Goal: Book appointment/travel/reservation

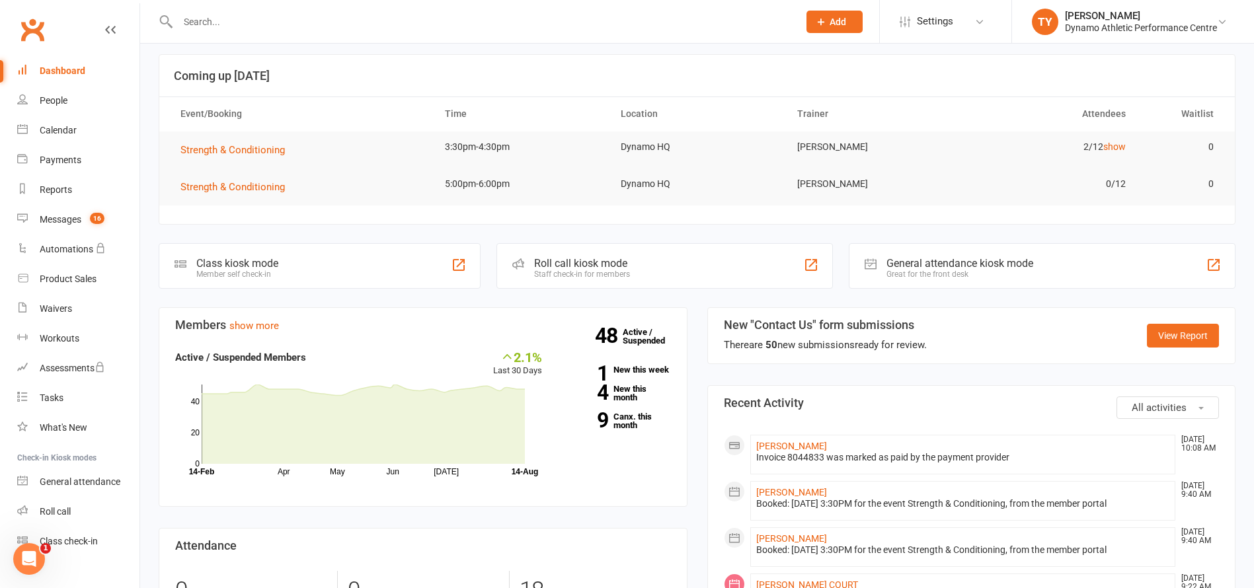
scroll to position [85, 0]
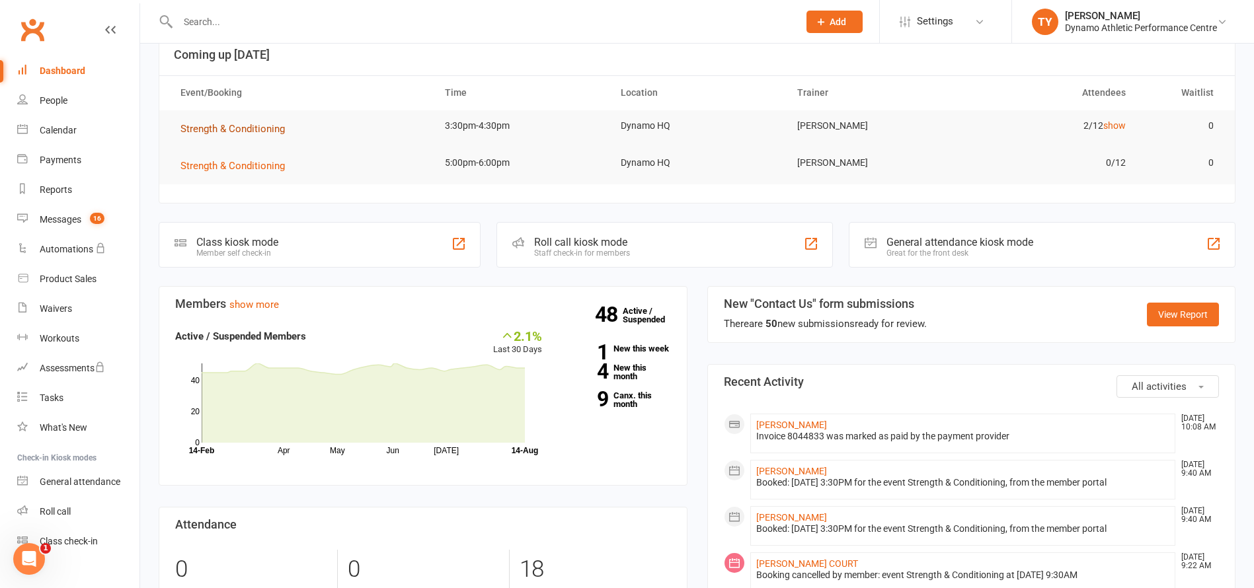
click at [243, 127] on span "Strength & Conditioning" at bounding box center [232, 129] width 104 height 12
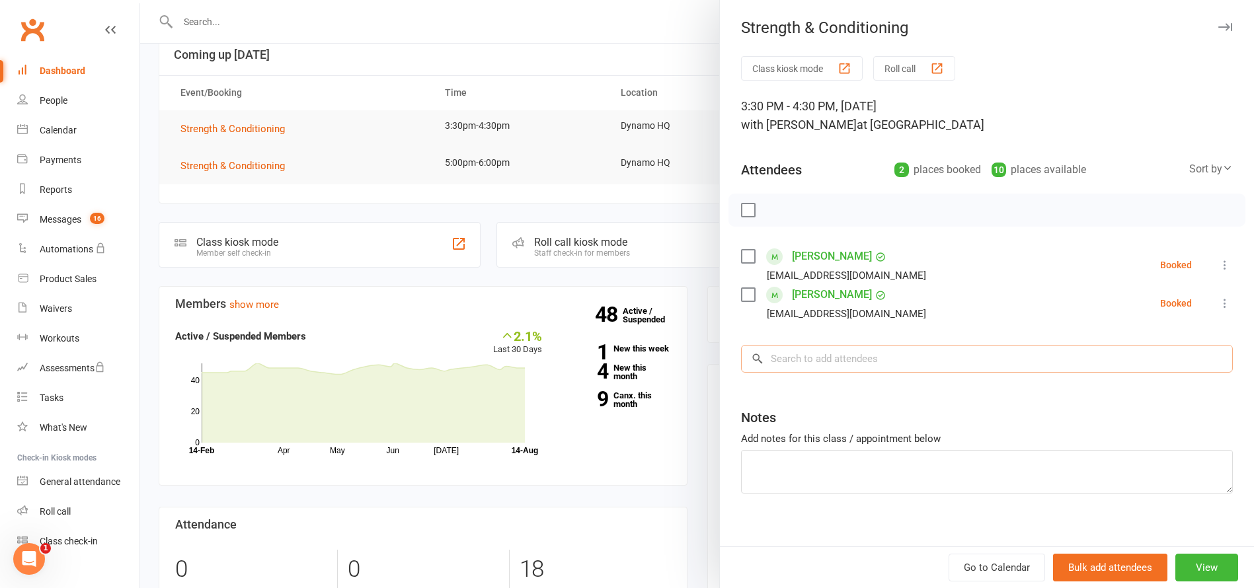
click at [830, 360] on input "search" at bounding box center [987, 359] width 492 height 28
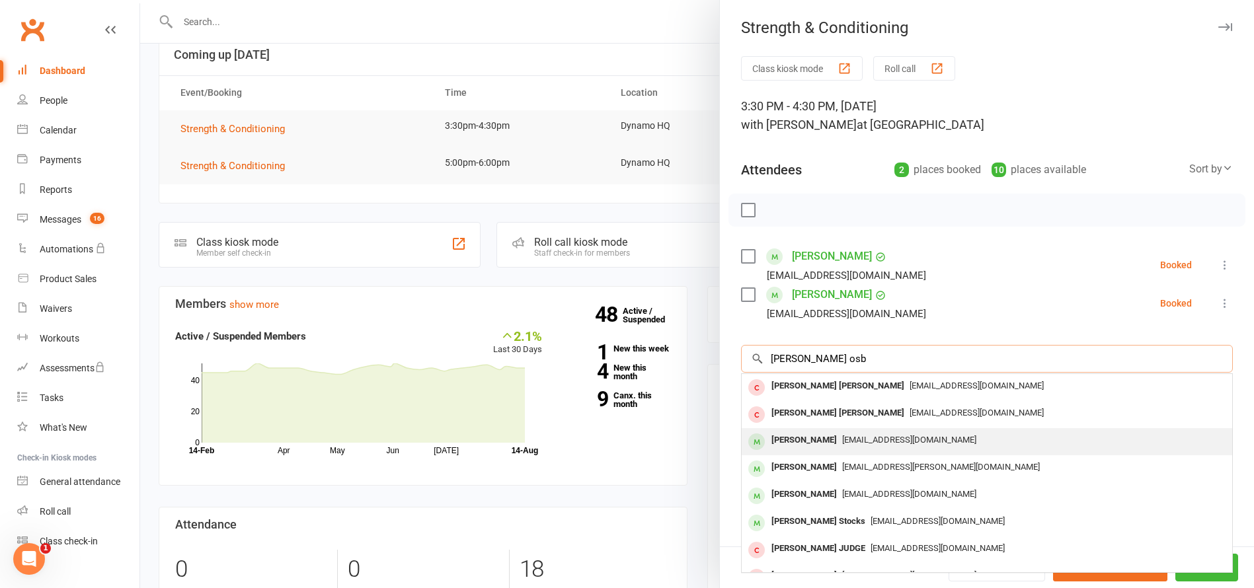
type input "[PERSON_NAME] osb"
click at [788, 439] on div "[PERSON_NAME]" at bounding box center [804, 440] width 76 height 19
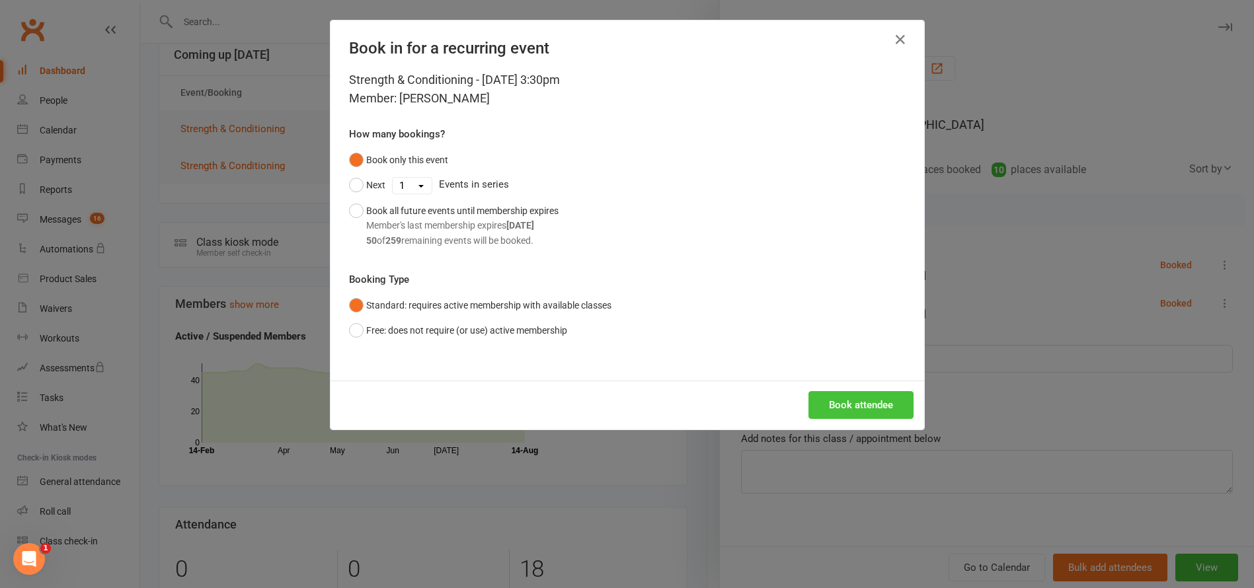
click at [862, 402] on button "Book attendee" at bounding box center [860, 405] width 105 height 28
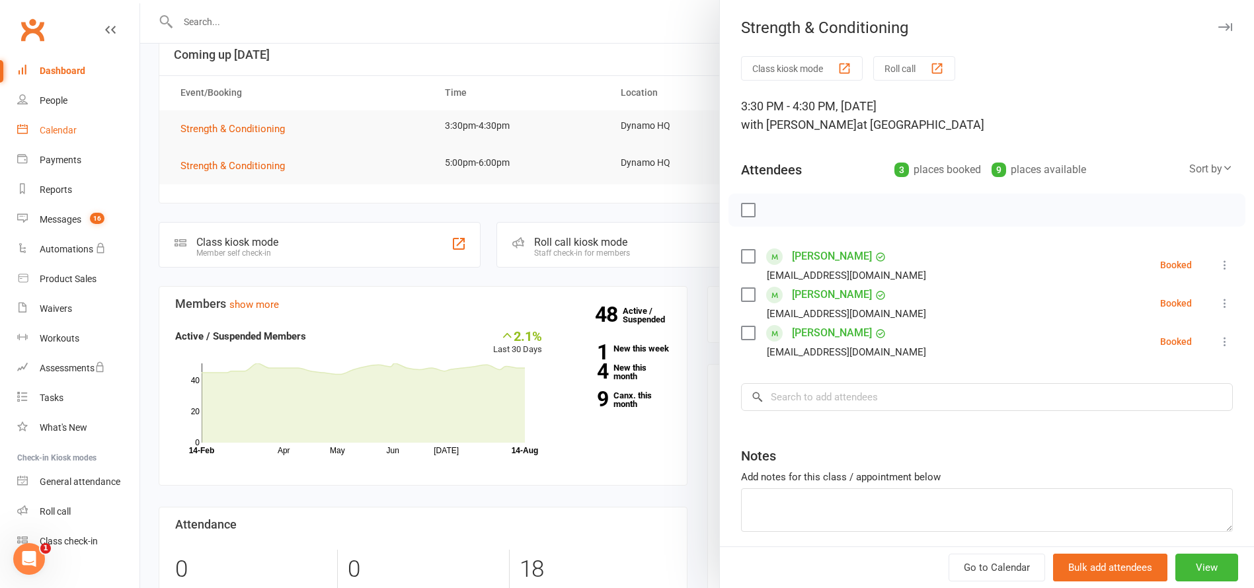
click at [55, 129] on div "Calendar" at bounding box center [58, 130] width 37 height 11
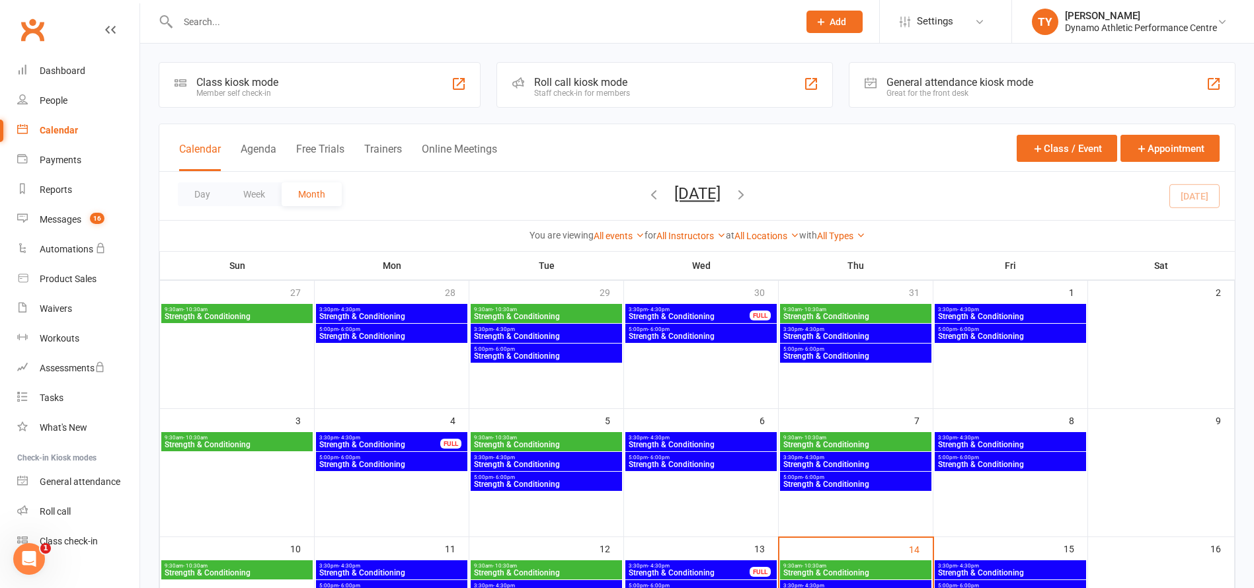
click at [835, 463] on span "Strength & Conditioning" at bounding box center [856, 465] width 146 height 8
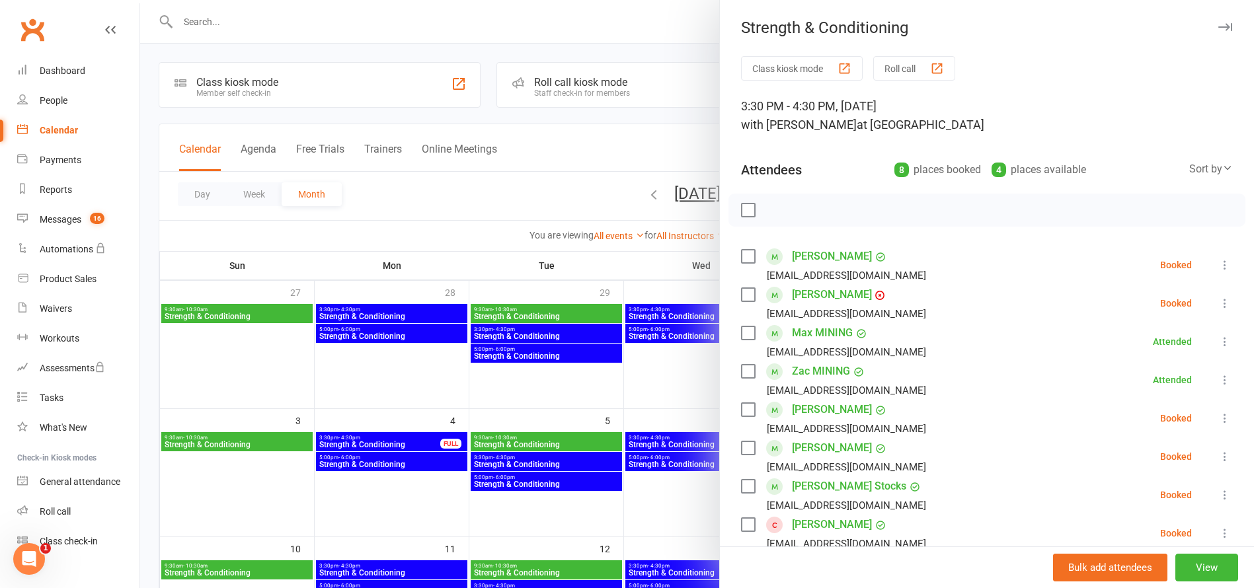
click at [670, 408] on div at bounding box center [697, 294] width 1114 height 588
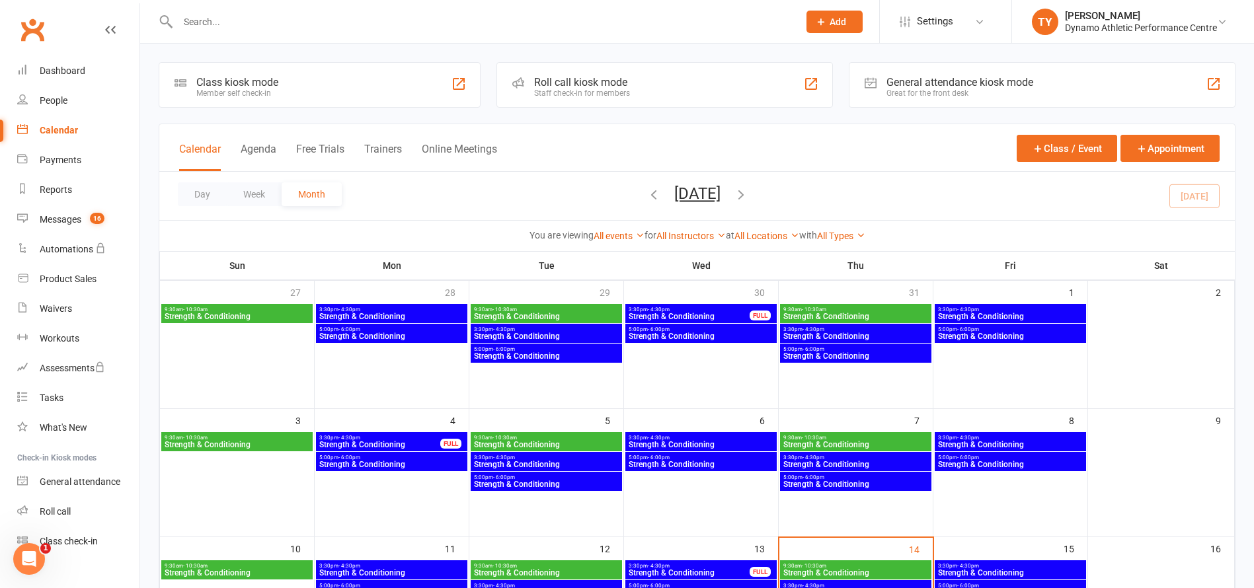
scroll to position [87, 0]
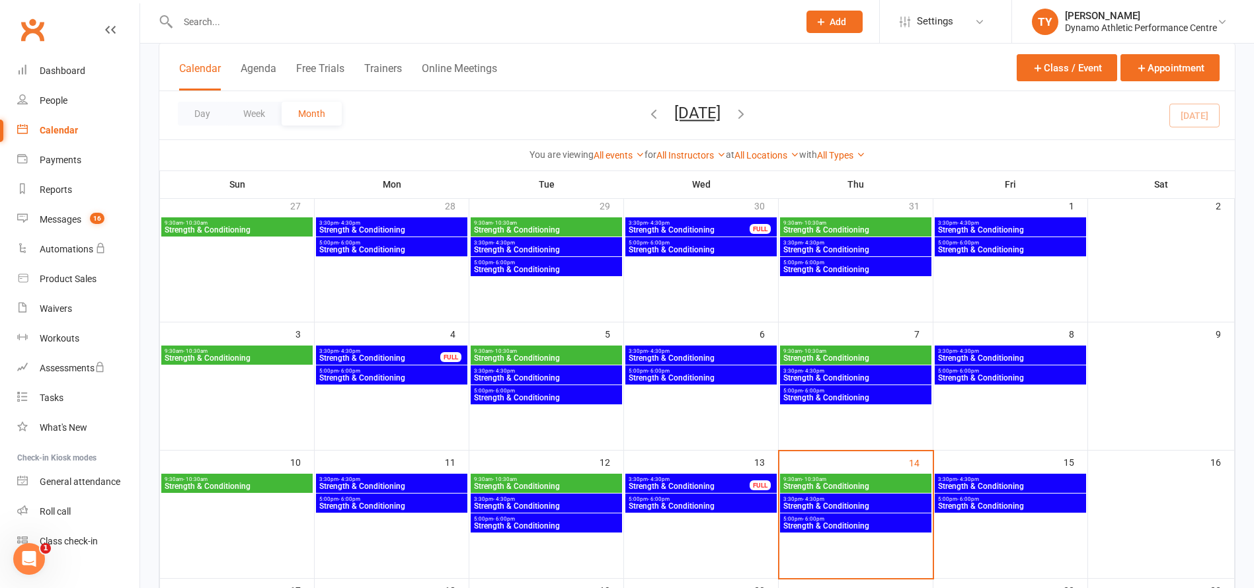
click at [842, 505] on span "Strength & Conditioning" at bounding box center [856, 506] width 146 height 8
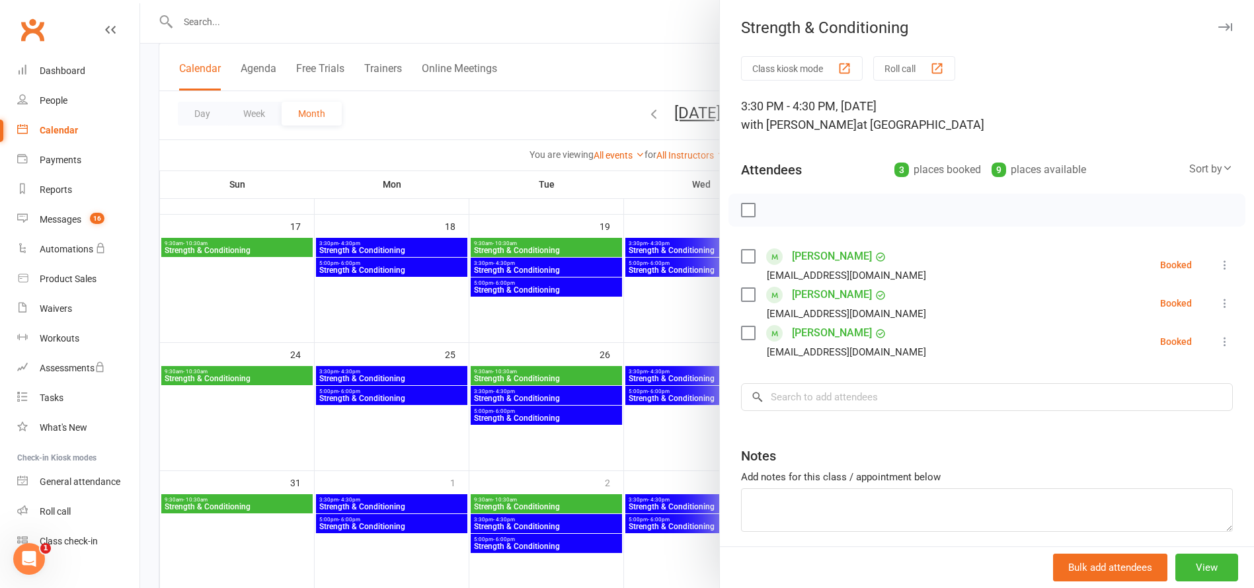
scroll to position [502, 0]
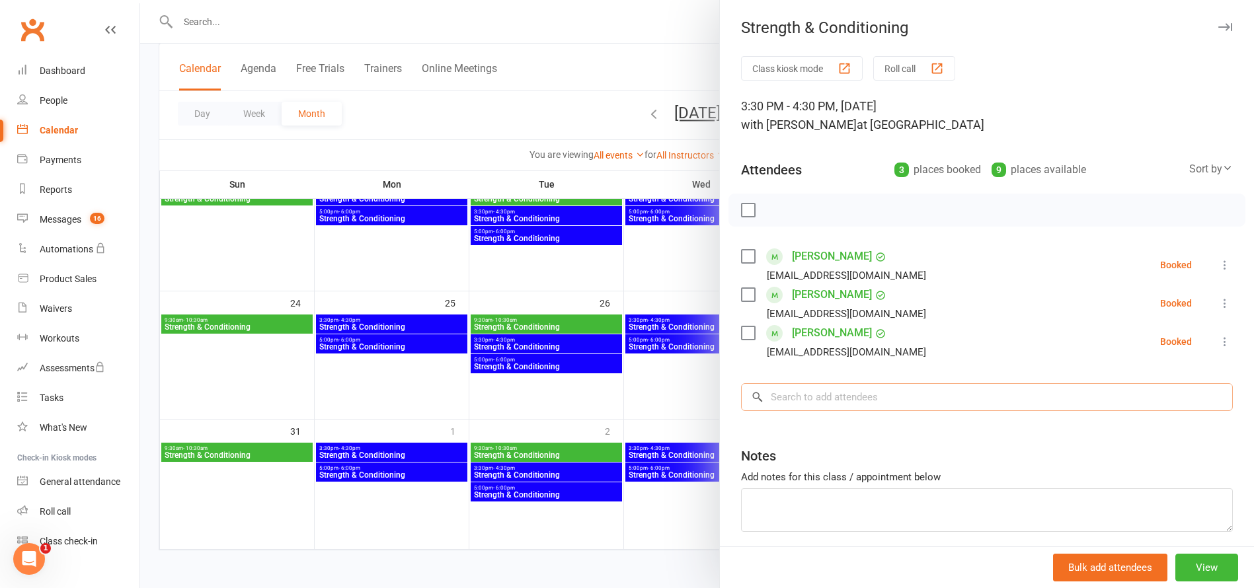
click at [852, 394] on input "search" at bounding box center [987, 397] width 492 height 28
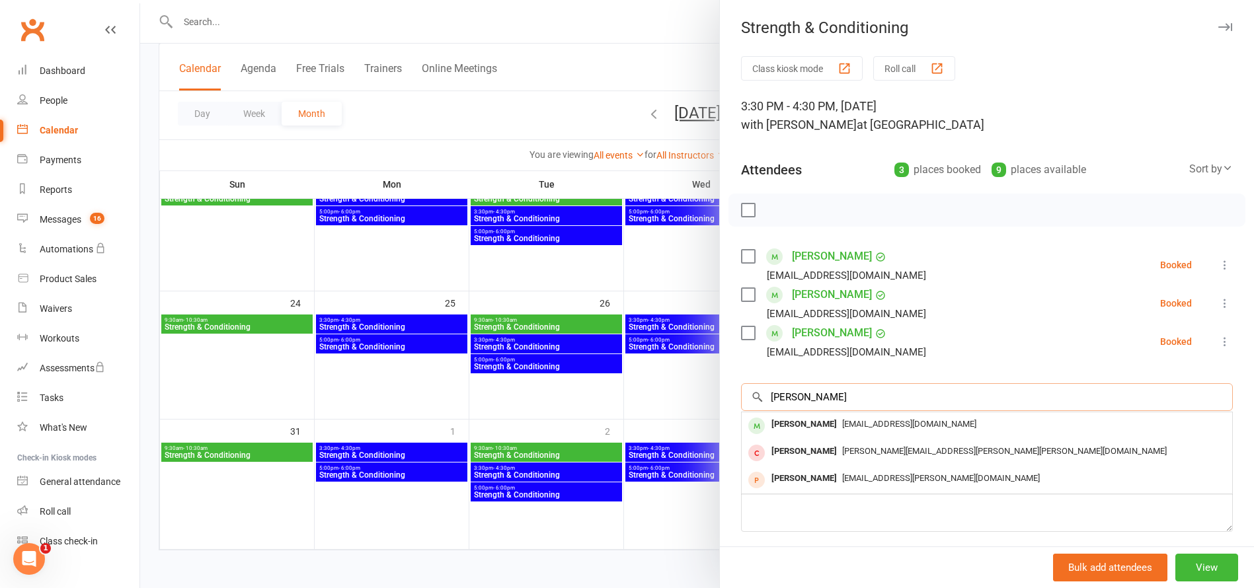
type input "[PERSON_NAME]"
drag, startPoint x: 852, startPoint y: 394, endPoint x: 806, endPoint y: 426, distance: 55.9
click at [806, 426] on div "[PERSON_NAME]" at bounding box center [804, 424] width 76 height 19
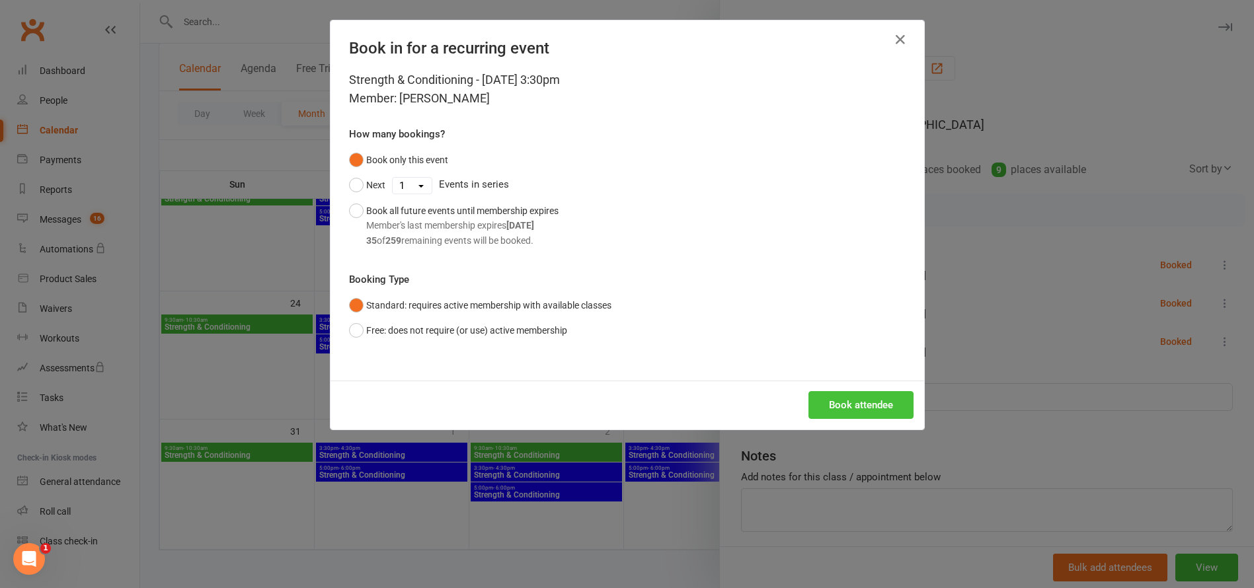
click at [852, 400] on button "Book attendee" at bounding box center [860, 405] width 105 height 28
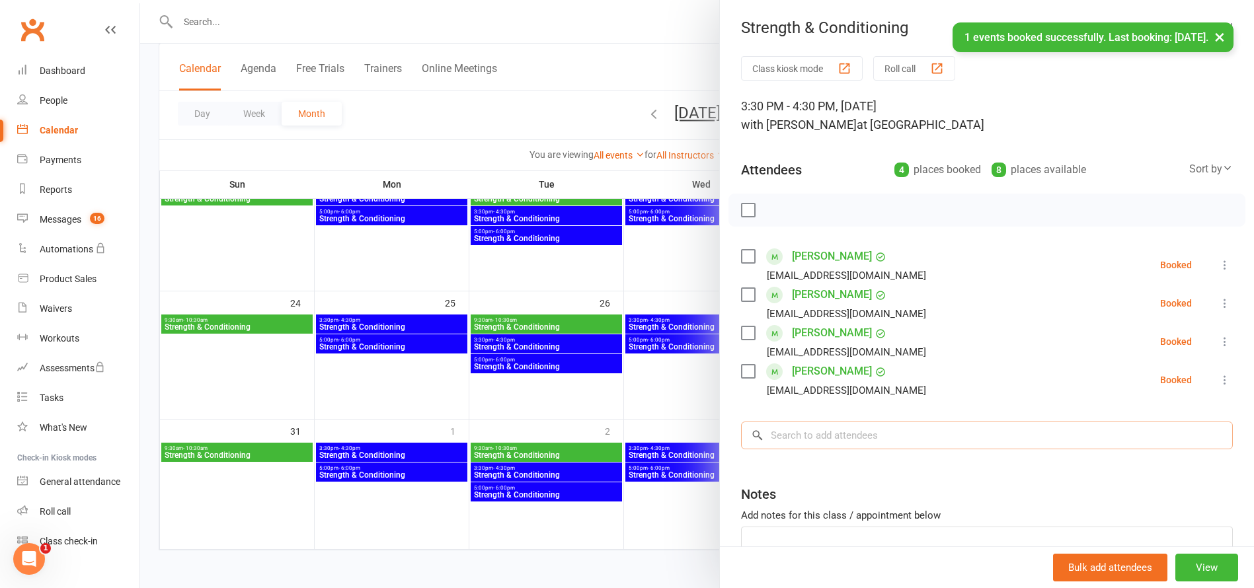
click at [819, 433] on input "search" at bounding box center [987, 436] width 492 height 28
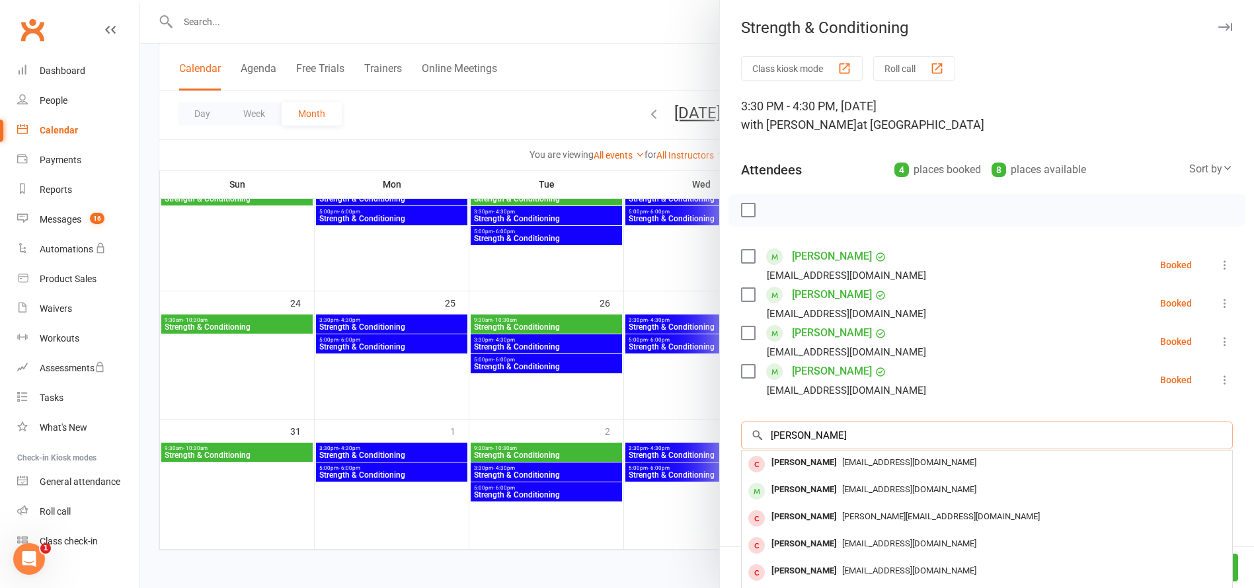
type input "[PERSON_NAME]"
drag, startPoint x: 819, startPoint y: 433, endPoint x: 798, endPoint y: 492, distance: 62.5
click at [798, 492] on div "[PERSON_NAME]" at bounding box center [804, 490] width 76 height 19
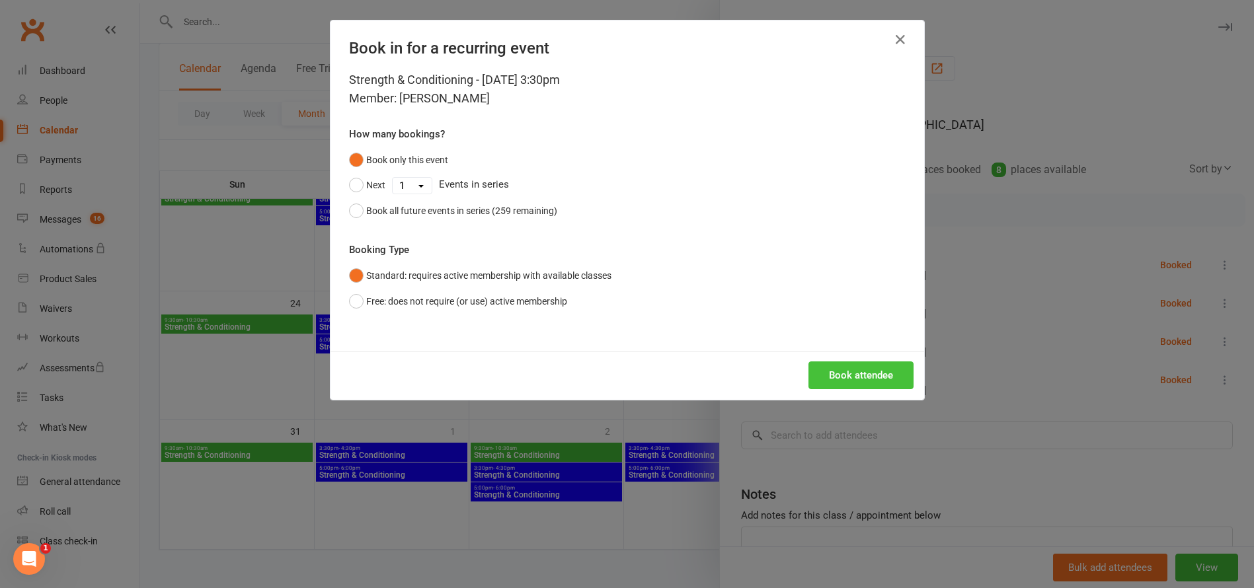
click at [873, 377] on button "Book attendee" at bounding box center [860, 376] width 105 height 28
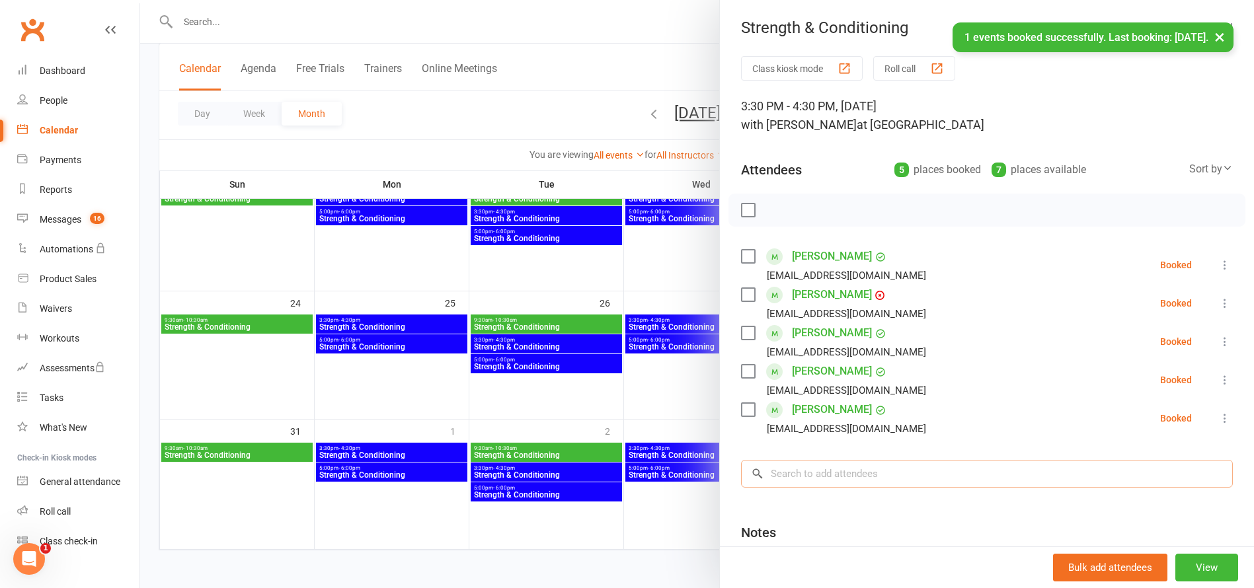
click at [810, 477] on input "search" at bounding box center [987, 474] width 492 height 28
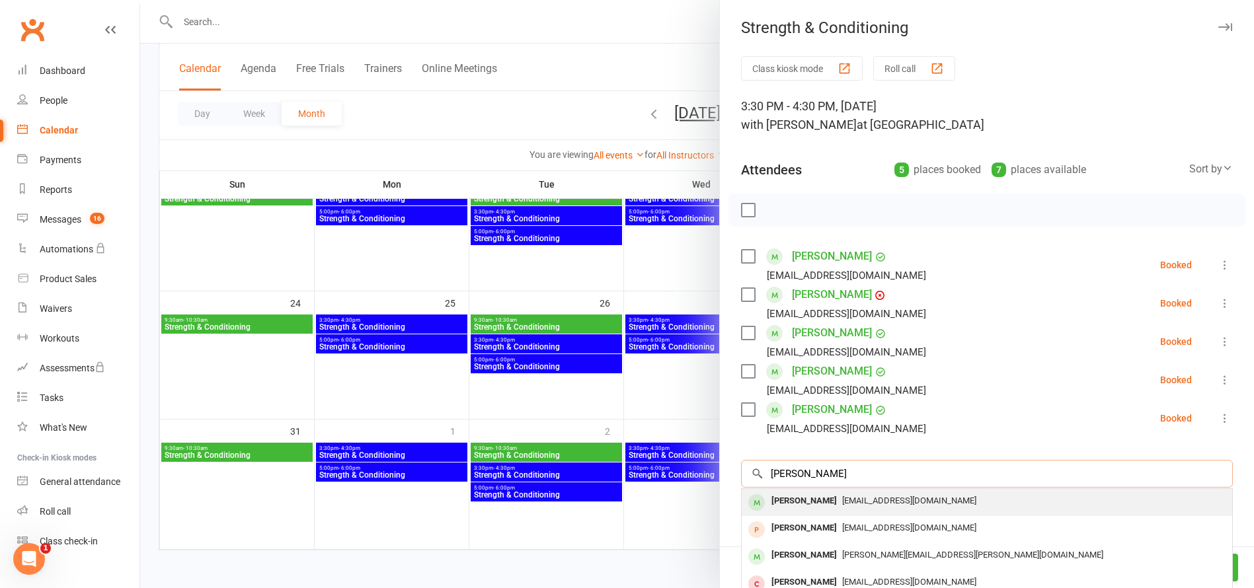
type input "[PERSON_NAME]"
click at [796, 503] on div "[PERSON_NAME]" at bounding box center [804, 501] width 76 height 19
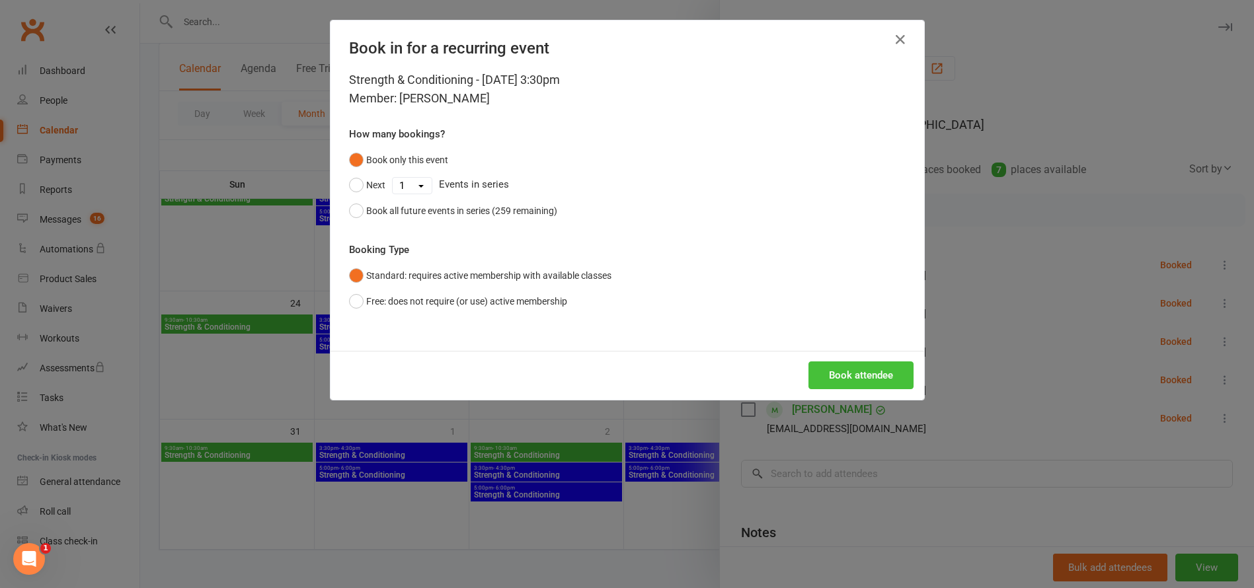
click at [869, 383] on button "Book attendee" at bounding box center [860, 376] width 105 height 28
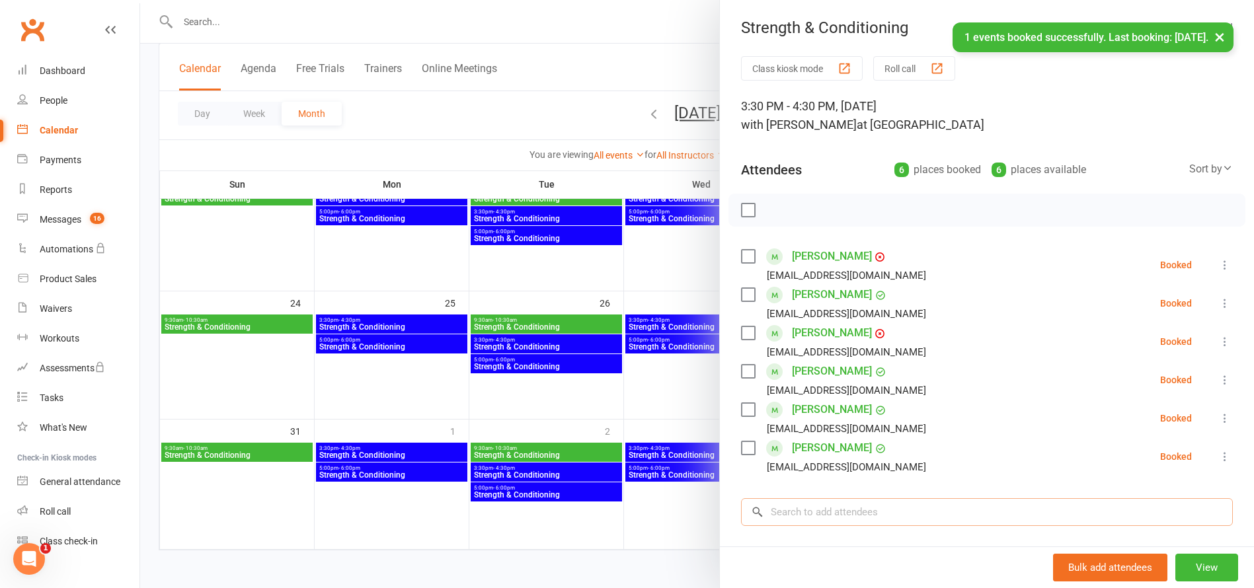
click at [803, 517] on input "search" at bounding box center [987, 512] width 492 height 28
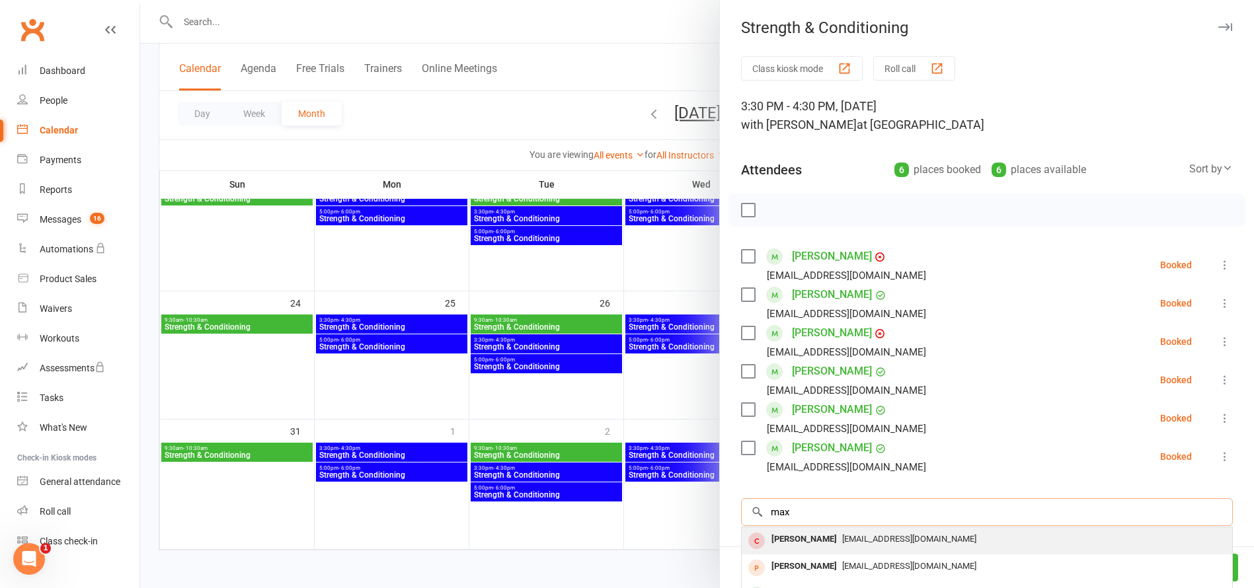
scroll to position [145, 0]
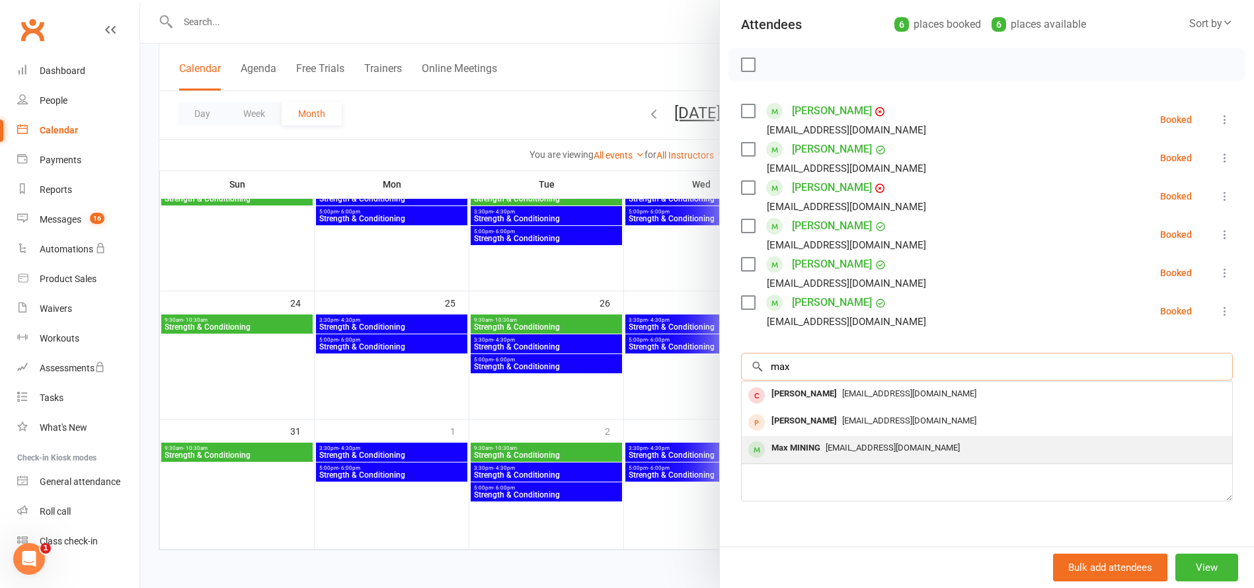
type input "max"
click at [801, 448] on div "Max MINING" at bounding box center [795, 448] width 59 height 19
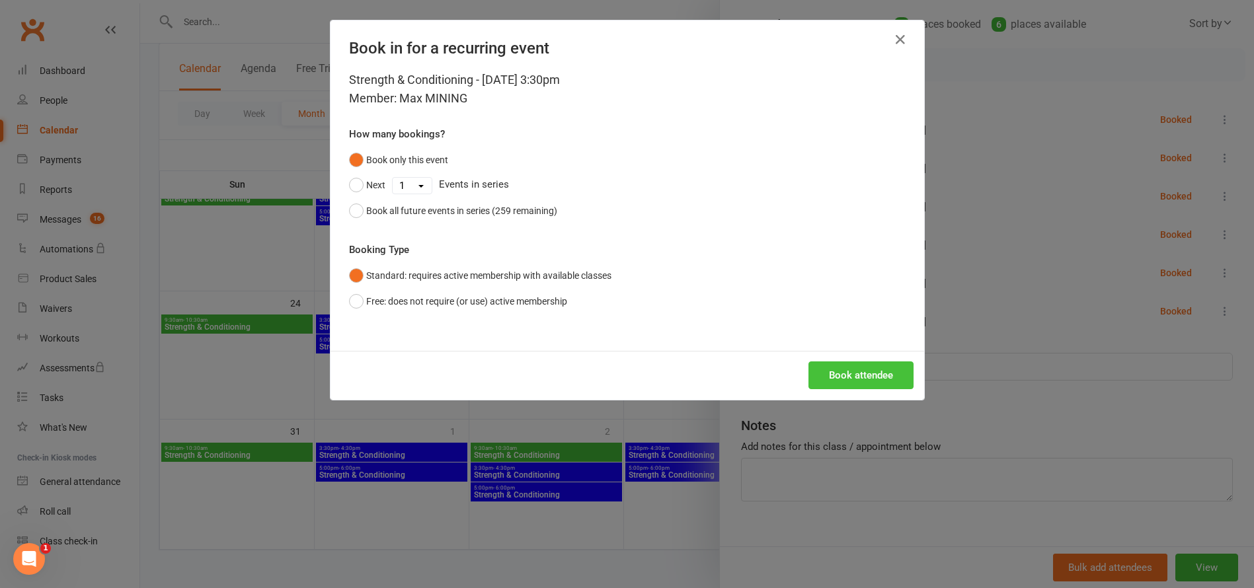
click at [868, 369] on button "Book attendee" at bounding box center [860, 376] width 105 height 28
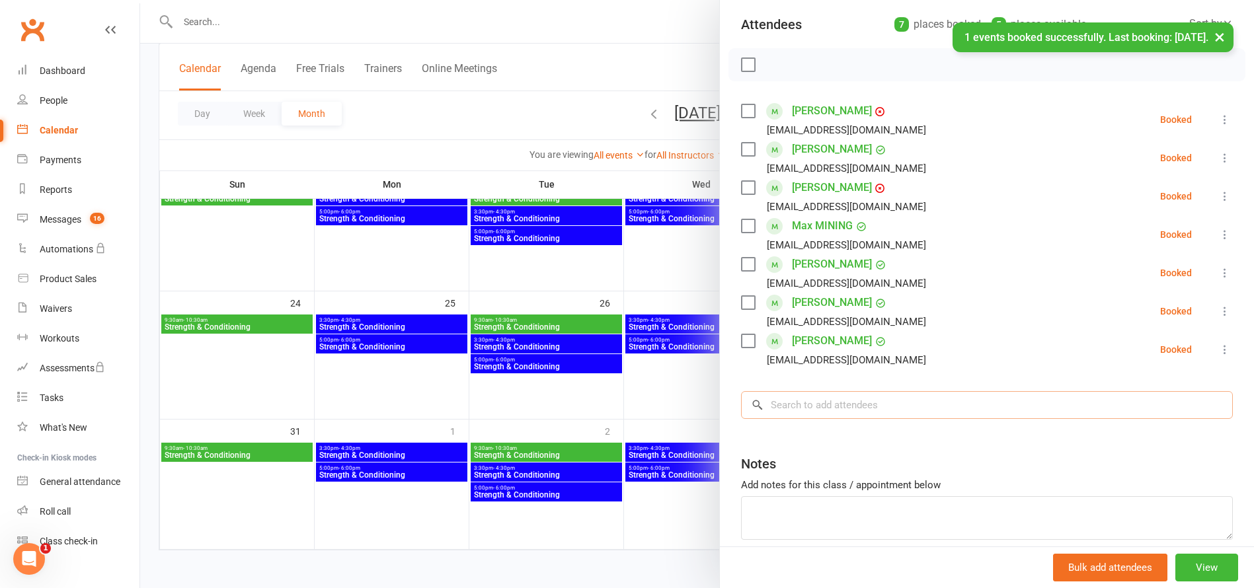
click at [789, 412] on input "search" at bounding box center [987, 405] width 492 height 28
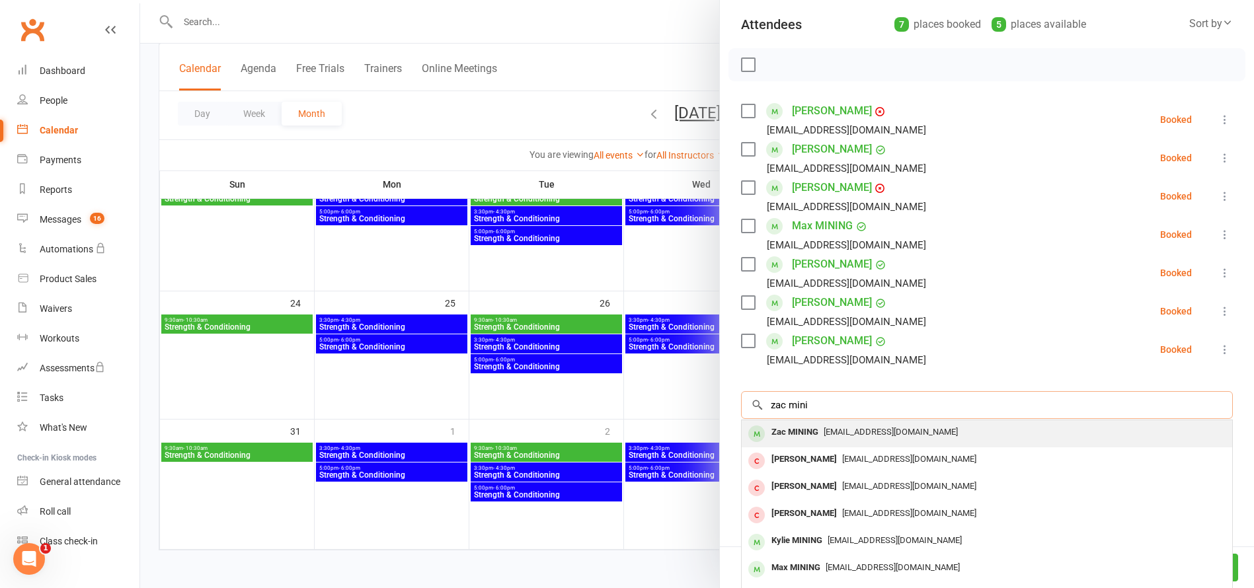
type input "zac mini"
click at [795, 431] on div "Zac MINING" at bounding box center [795, 432] width 58 height 19
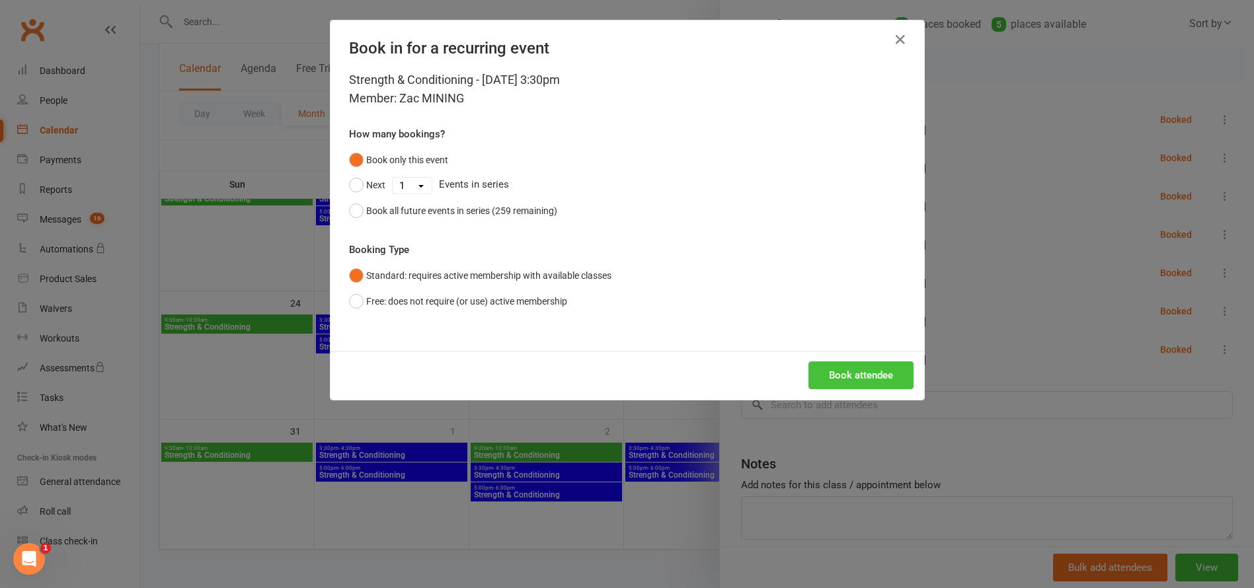
click at [861, 378] on button "Book attendee" at bounding box center [860, 376] width 105 height 28
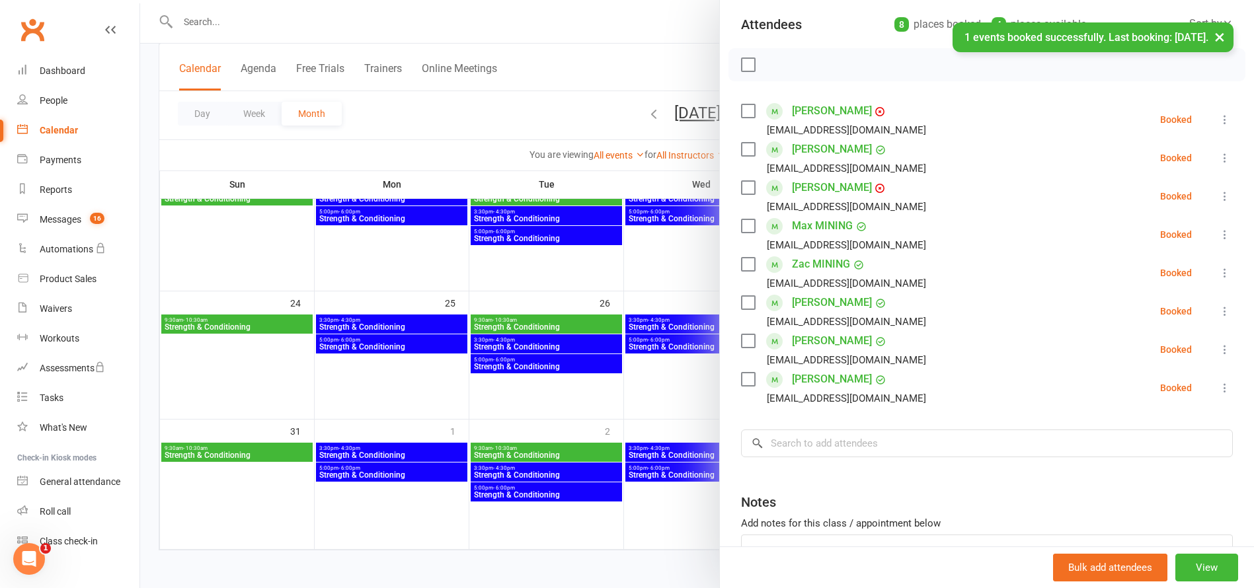
click at [652, 375] on div at bounding box center [697, 294] width 1114 height 588
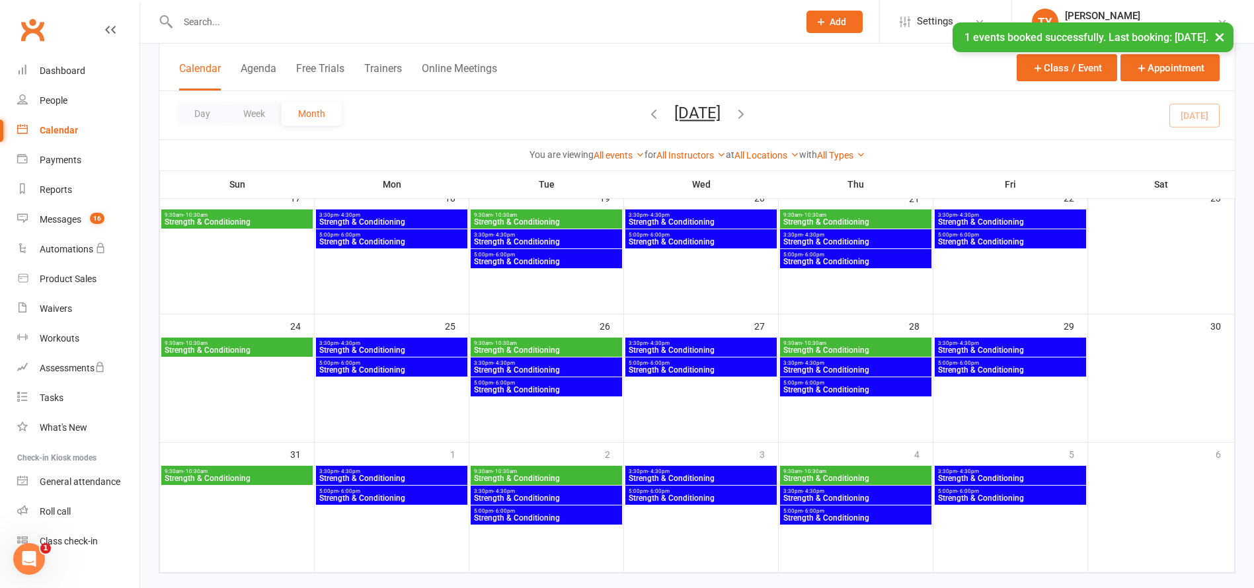
scroll to position [203, 0]
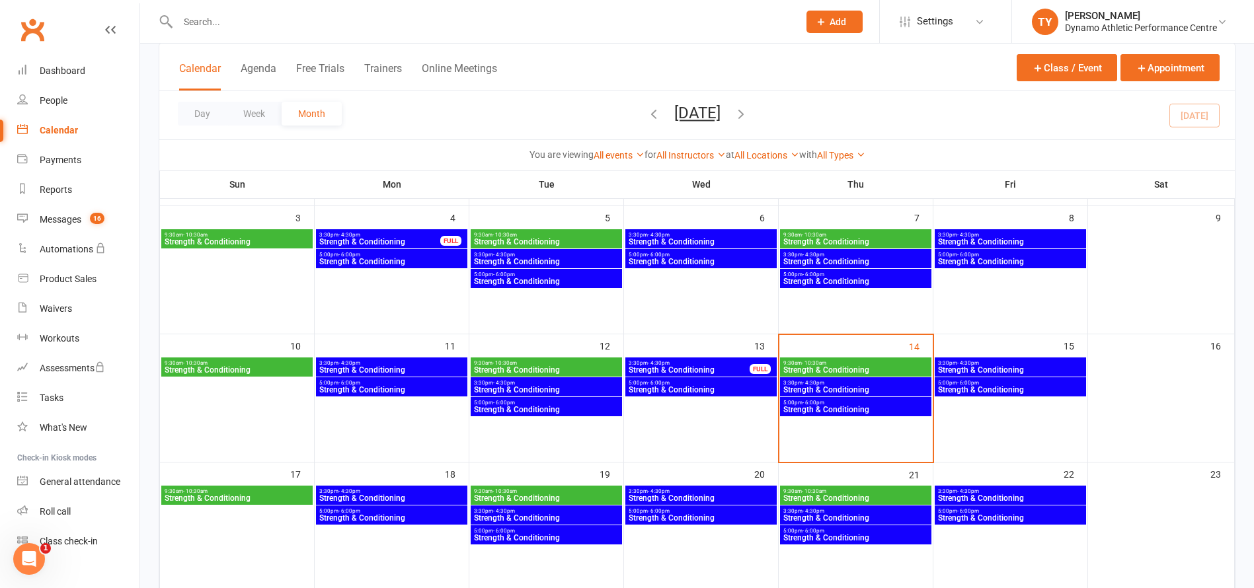
click at [862, 258] on span "Strength & Conditioning" at bounding box center [856, 262] width 146 height 8
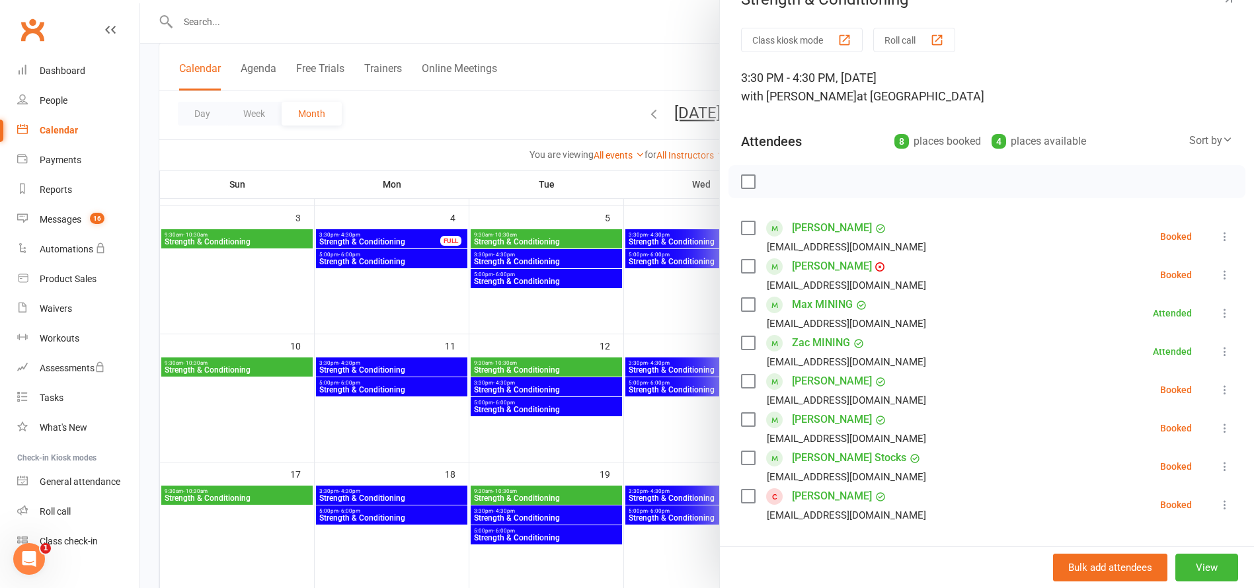
scroll to position [50, 0]
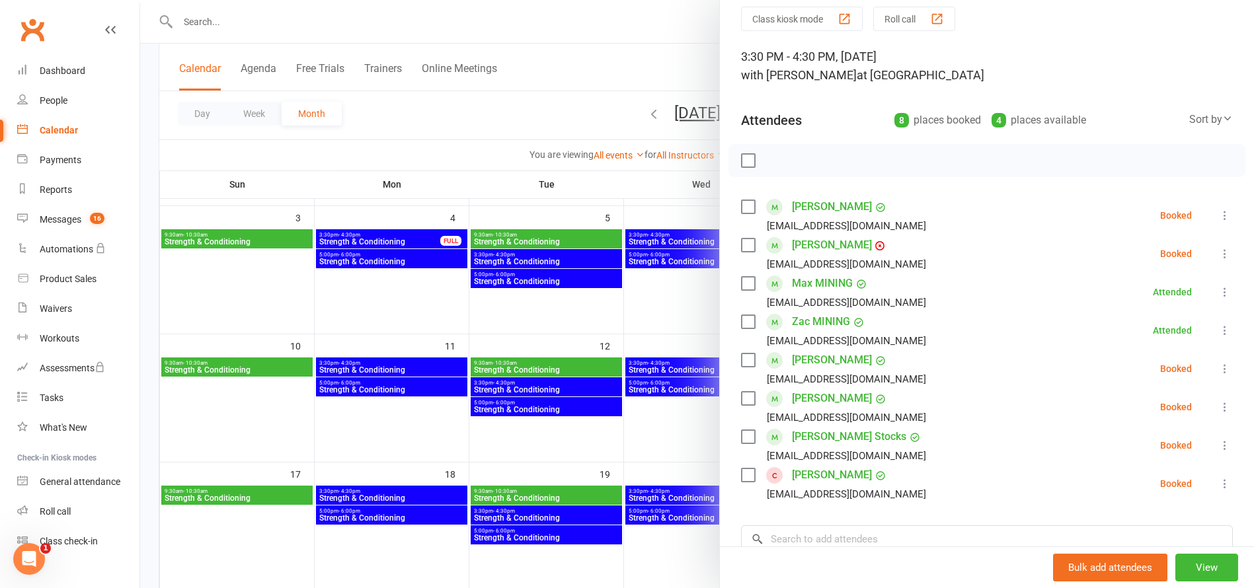
click at [678, 441] on div at bounding box center [697, 294] width 1114 height 588
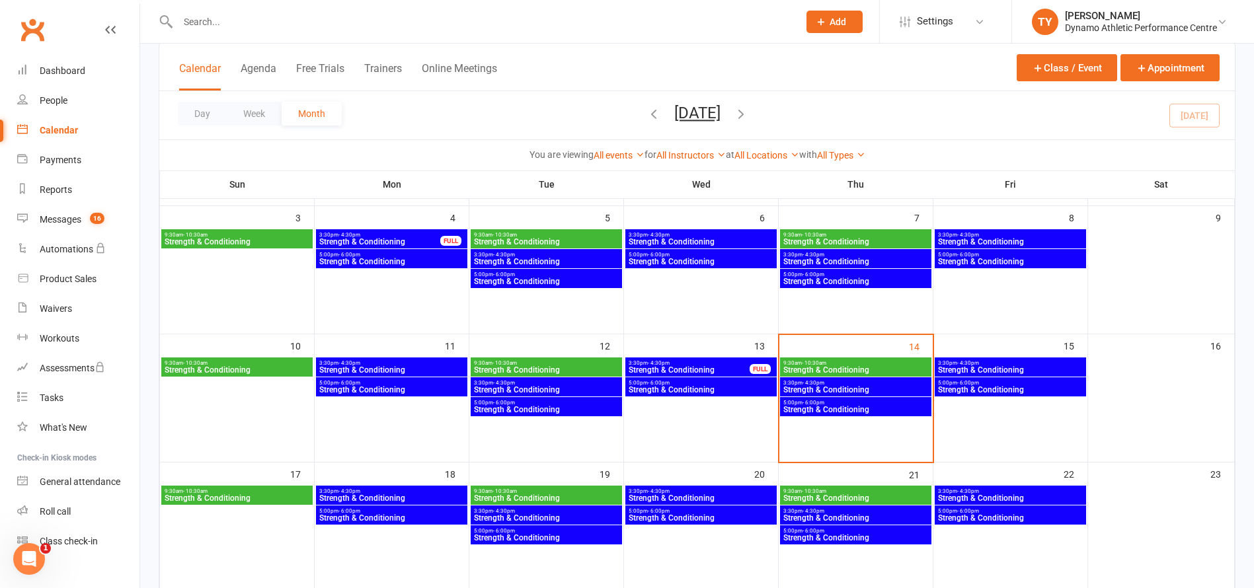
click at [860, 272] on span "5:00pm - 6:00pm" at bounding box center [856, 275] width 146 height 6
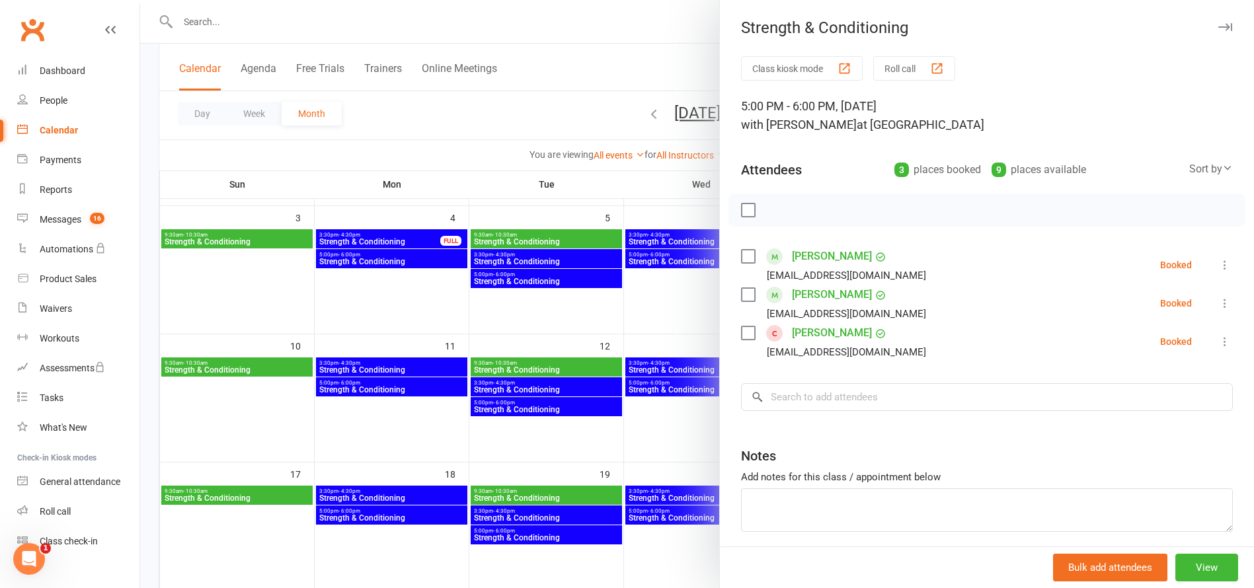
click at [683, 327] on div at bounding box center [697, 294] width 1114 height 588
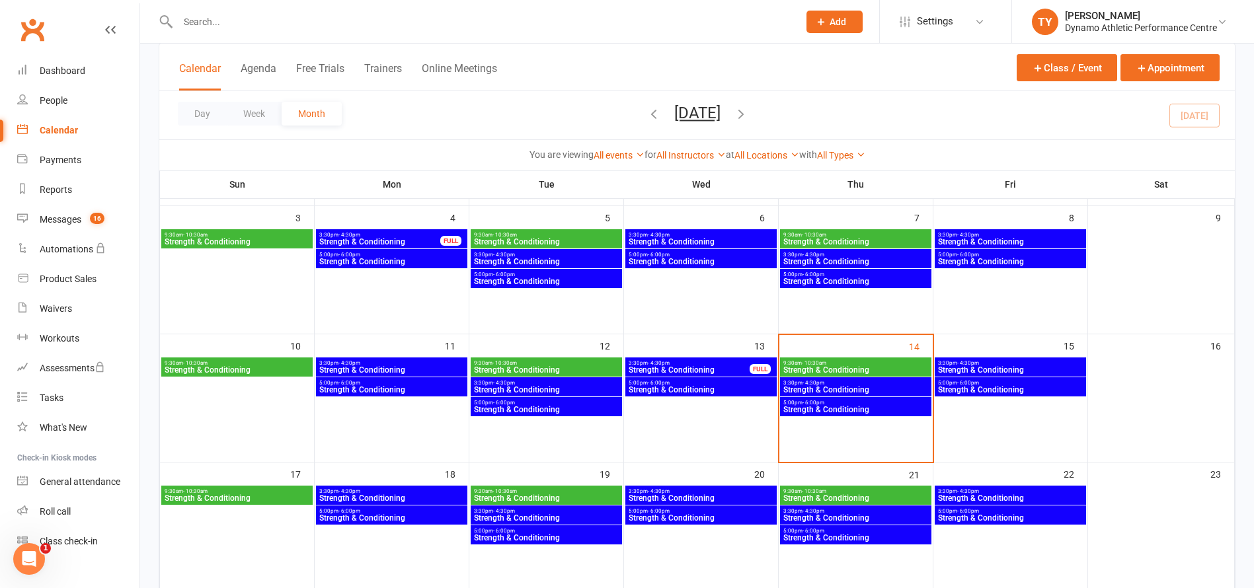
click at [830, 384] on span "3:30pm - 4:30pm" at bounding box center [856, 383] width 146 height 6
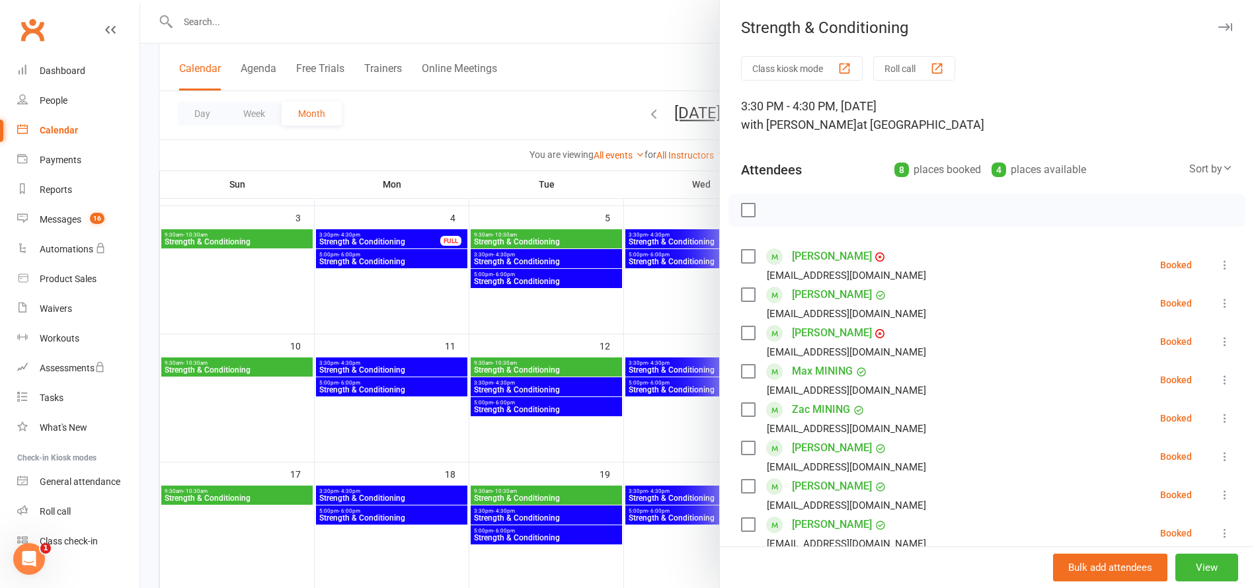
scroll to position [98, 0]
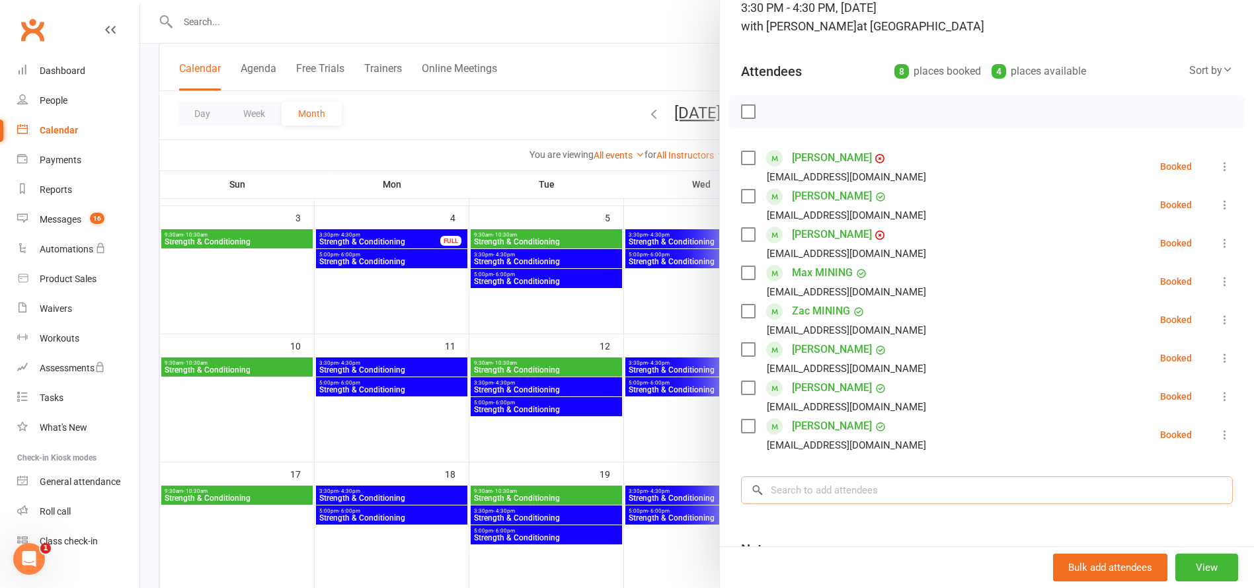
click at [820, 489] on input "search" at bounding box center [987, 491] width 492 height 28
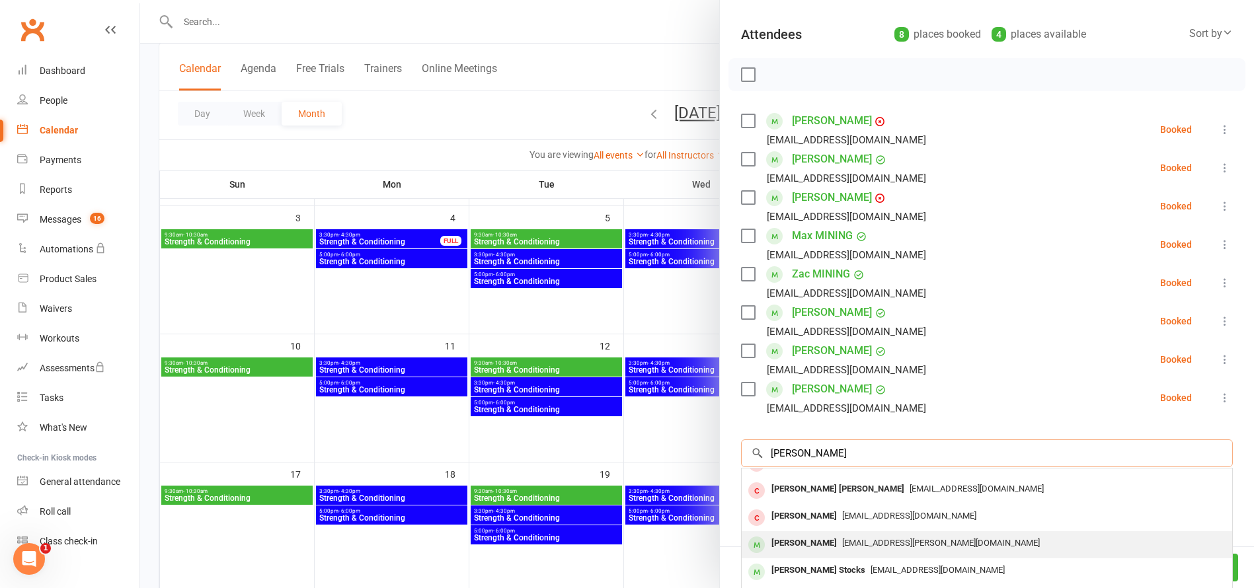
scroll to position [149, 0]
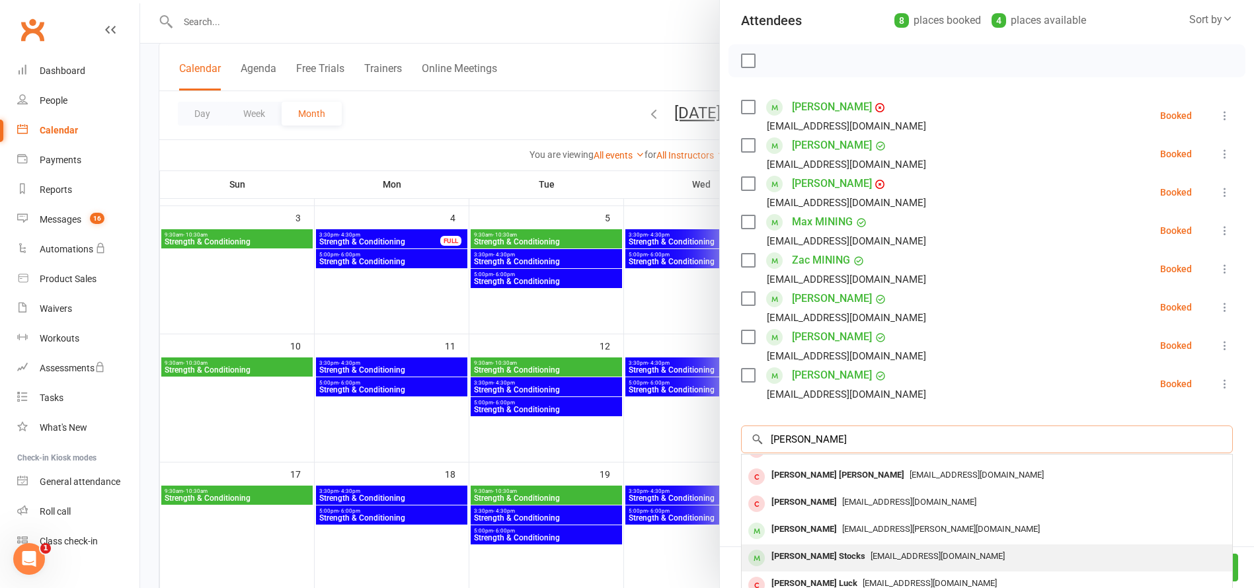
type input "[PERSON_NAME]"
click at [807, 550] on div "[PERSON_NAME] Stocks" at bounding box center [818, 556] width 104 height 19
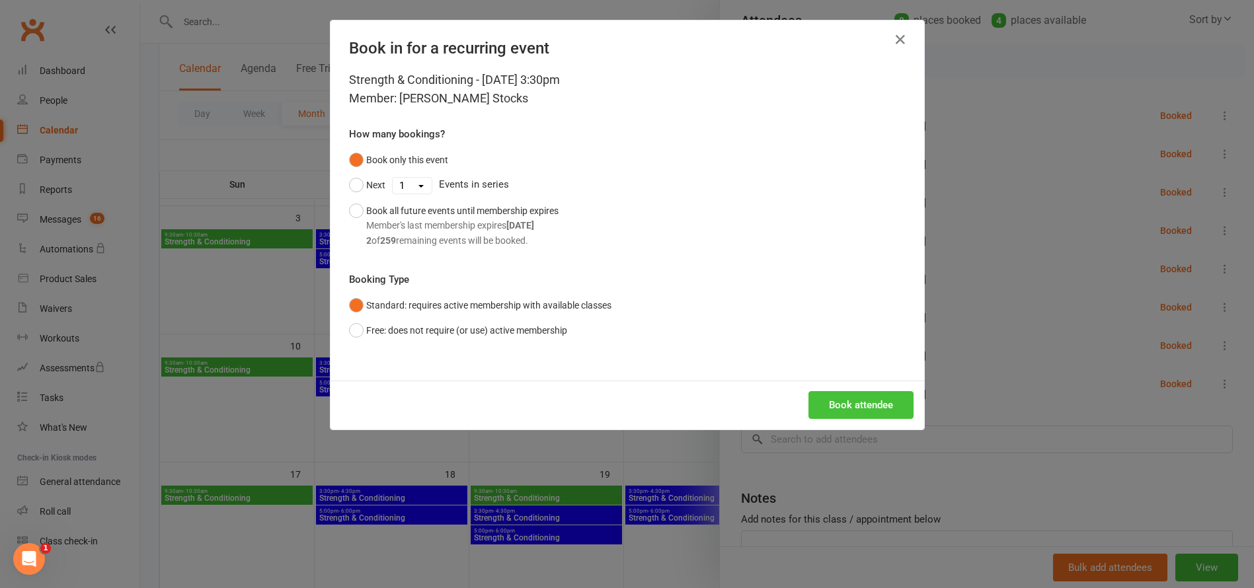
click at [854, 407] on button "Book attendee" at bounding box center [860, 405] width 105 height 28
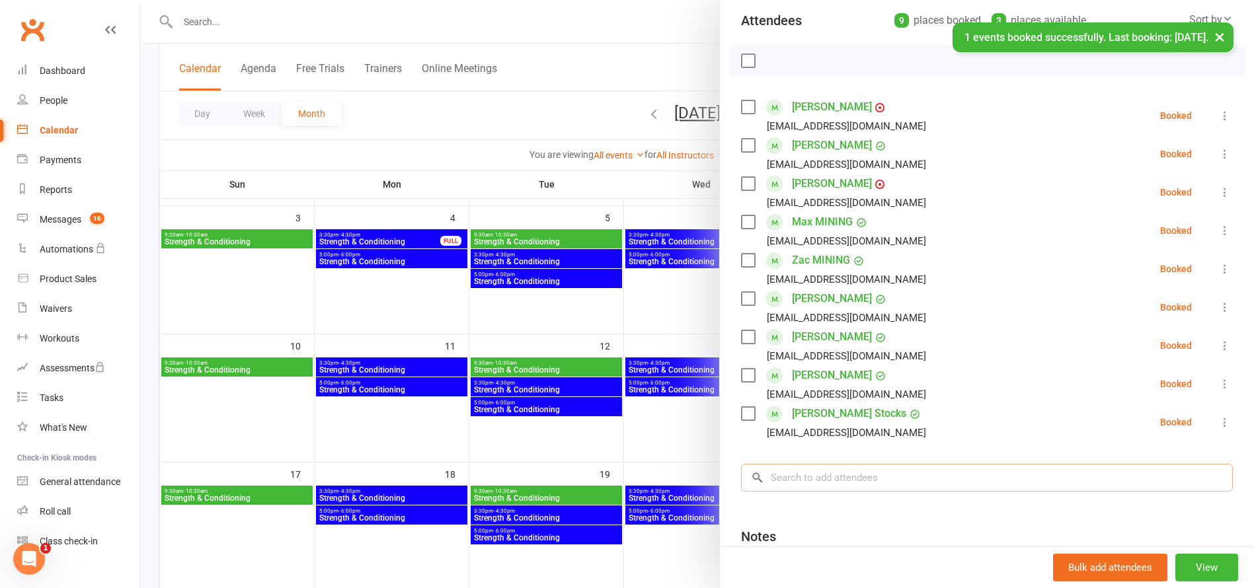
click at [815, 482] on input "search" at bounding box center [987, 478] width 492 height 28
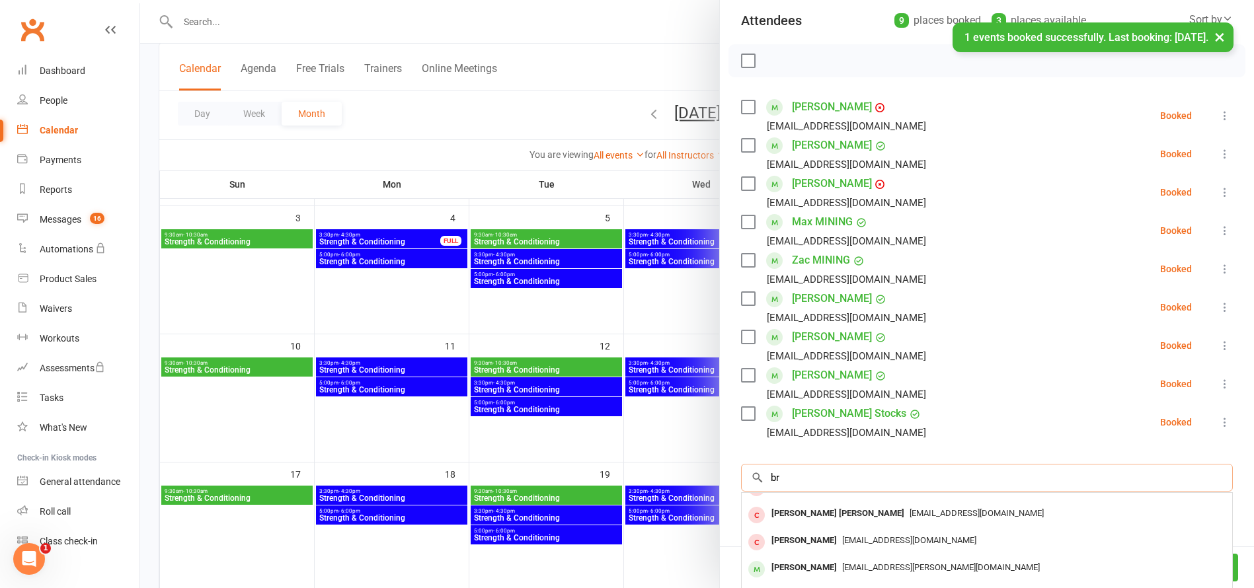
scroll to position [0, 0]
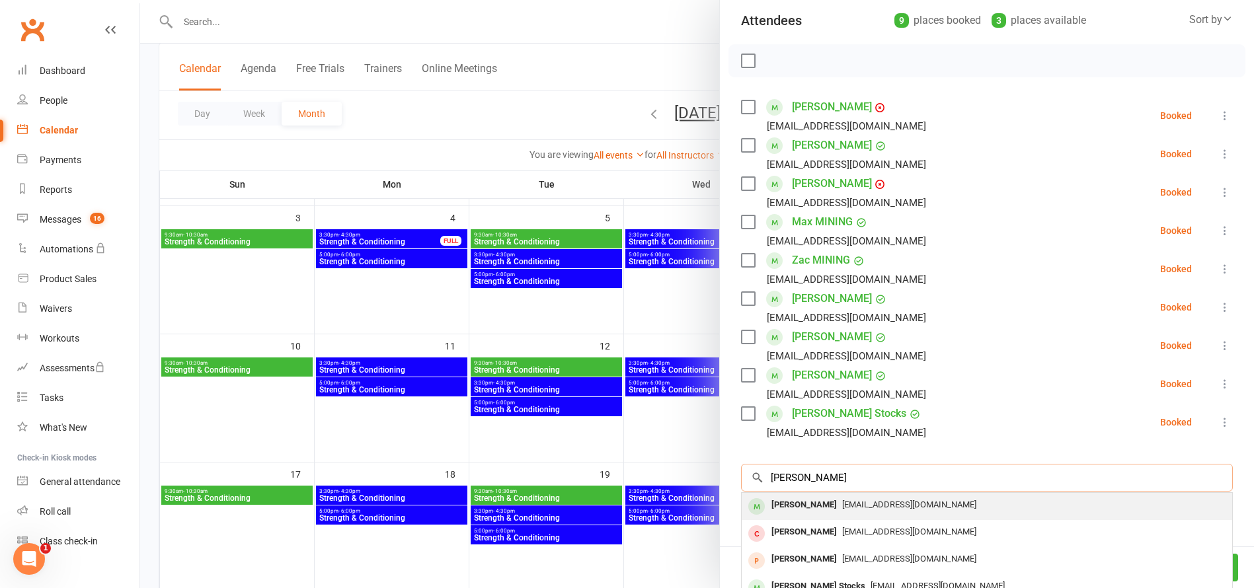
type input "[PERSON_NAME]"
click at [810, 507] on div "[PERSON_NAME]" at bounding box center [804, 505] width 76 height 19
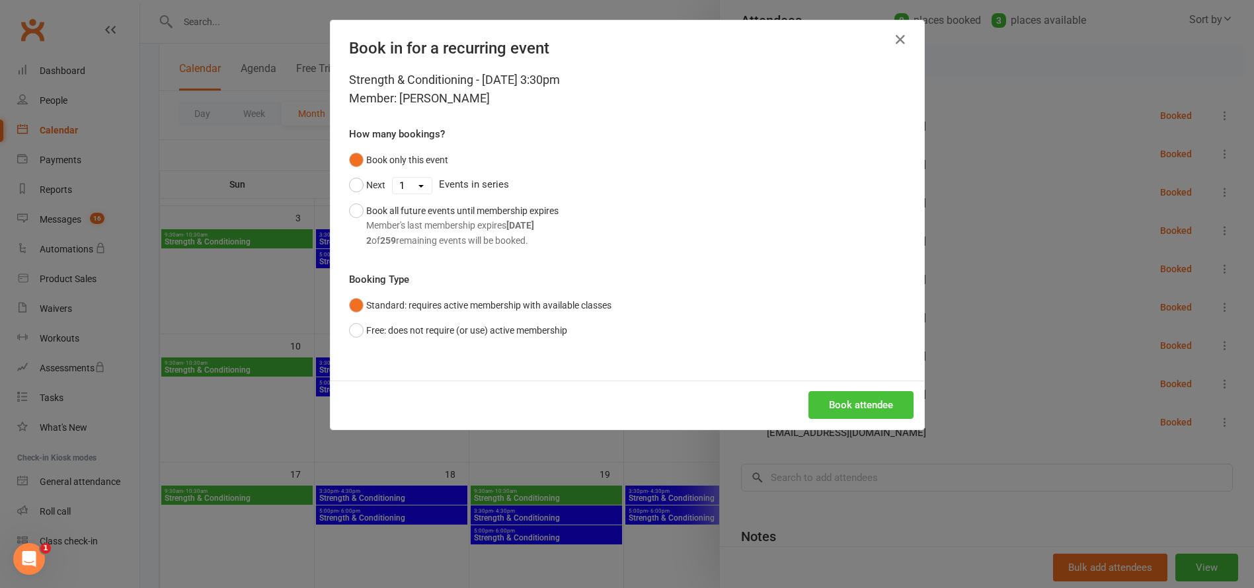
click at [871, 409] on button "Book attendee" at bounding box center [860, 405] width 105 height 28
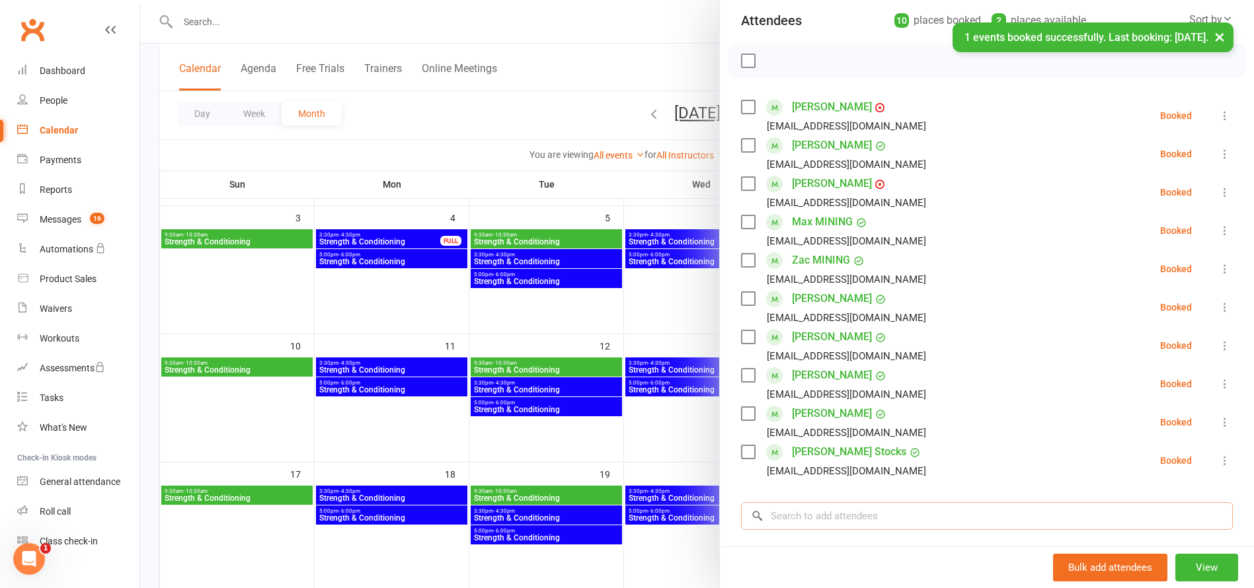
click at [804, 515] on input "search" at bounding box center [987, 516] width 492 height 28
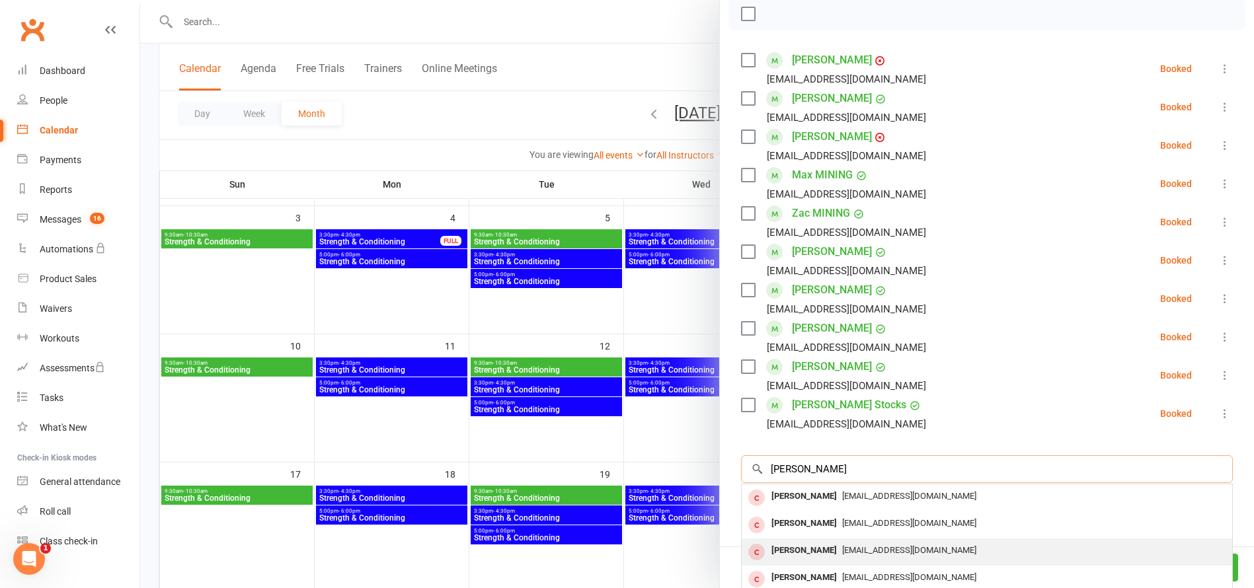
scroll to position [202, 0]
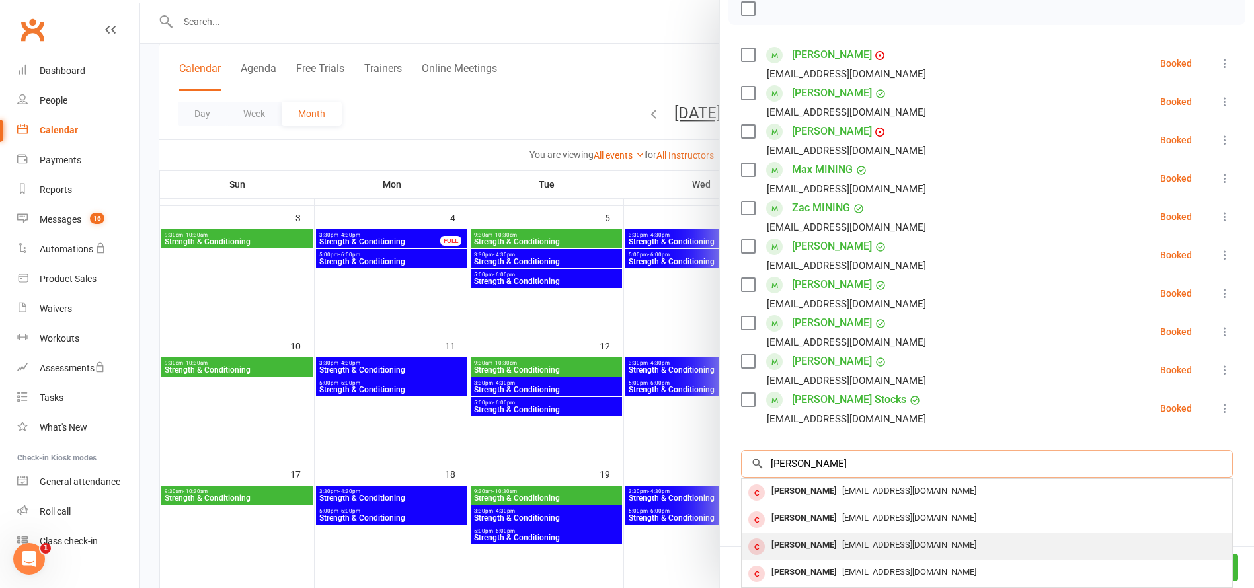
type input "[PERSON_NAME]"
click at [808, 547] on div "[PERSON_NAME]" at bounding box center [804, 545] width 76 height 19
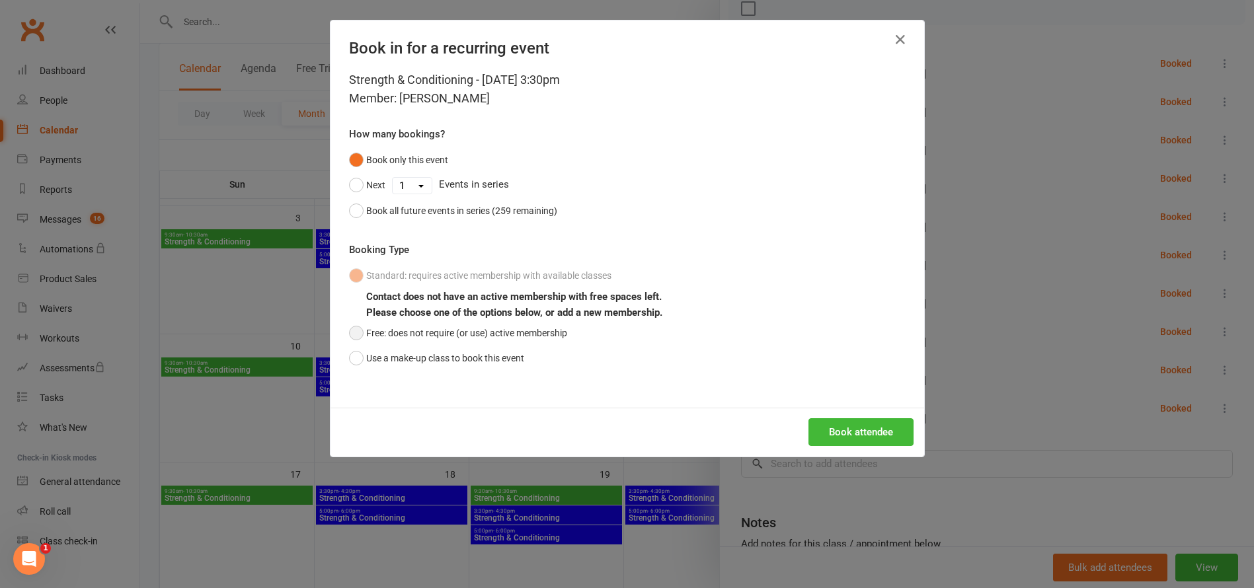
click at [358, 333] on button "Free: does not require (or use) active membership" at bounding box center [458, 333] width 218 height 25
click at [859, 433] on button "Book attendee" at bounding box center [860, 432] width 105 height 28
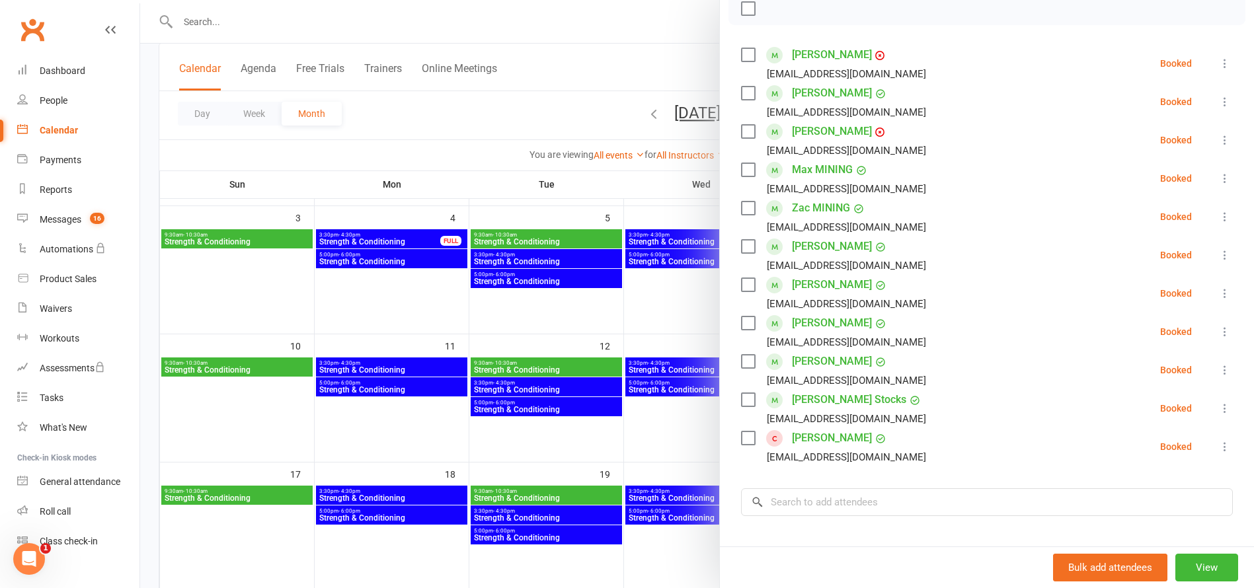
click at [676, 419] on div at bounding box center [697, 294] width 1114 height 588
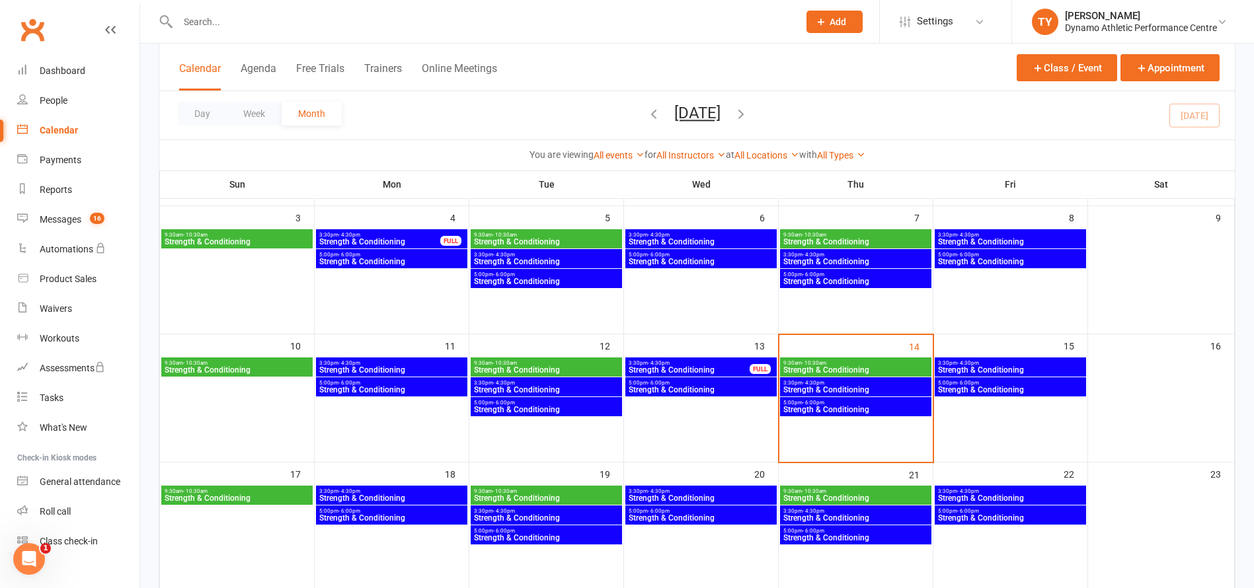
click at [837, 412] on span "Strength & Conditioning" at bounding box center [856, 410] width 146 height 8
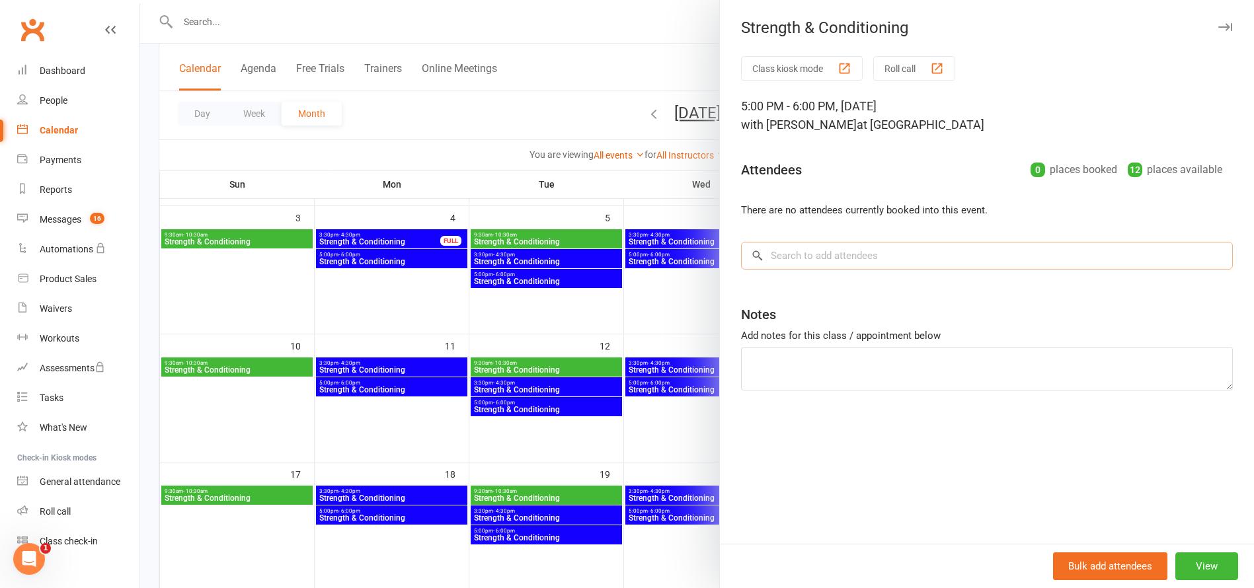
click at [840, 252] on input "search" at bounding box center [987, 256] width 492 height 28
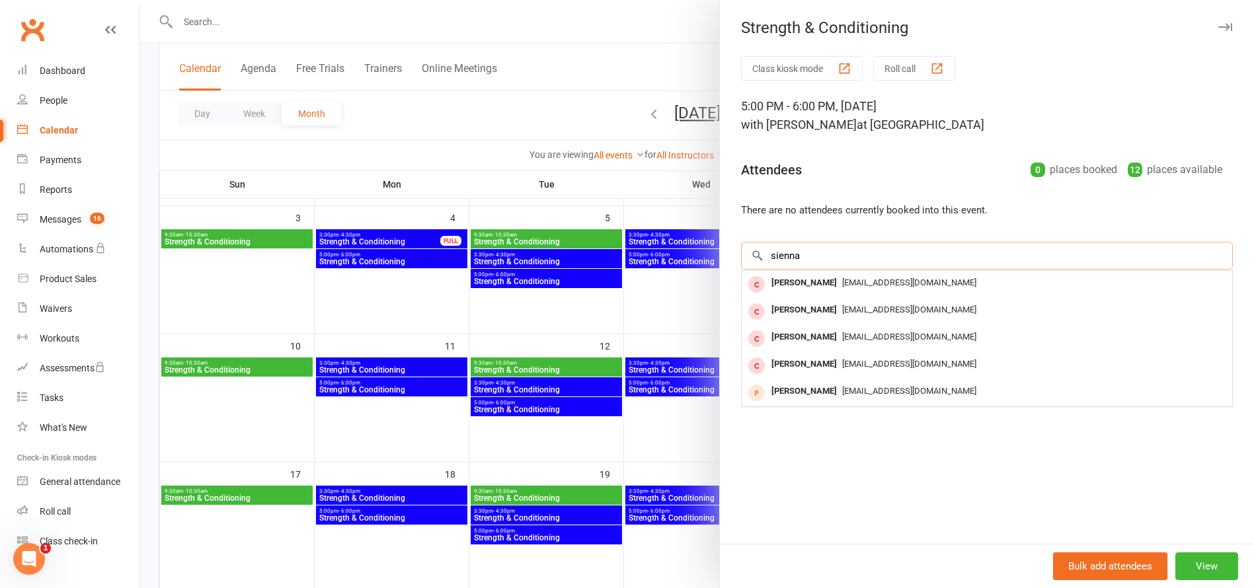
type input "Sienna"
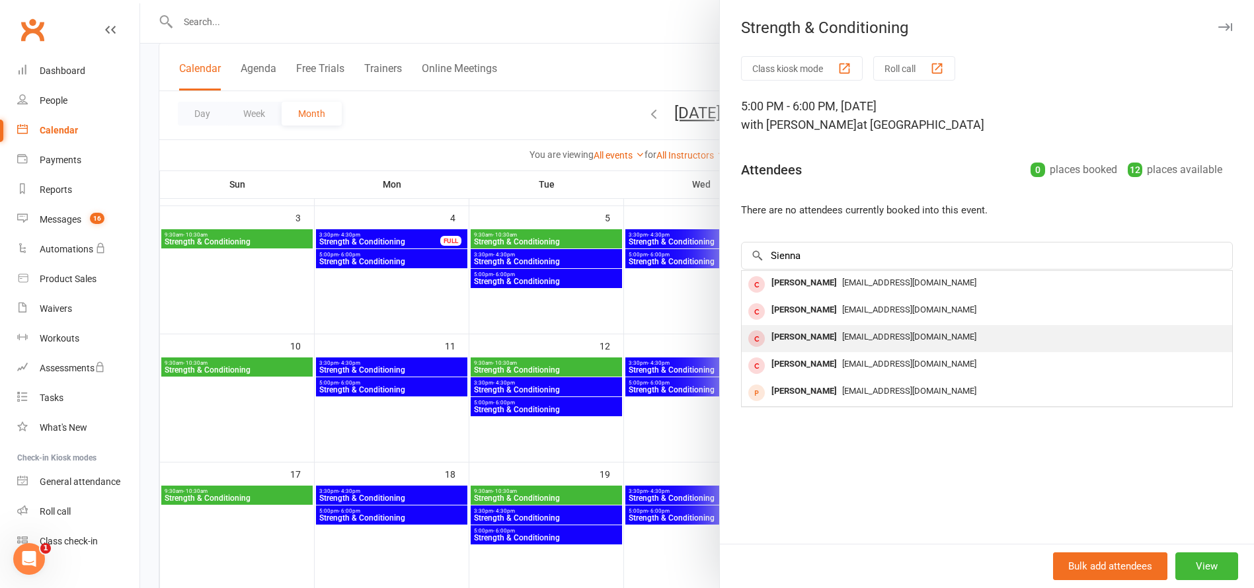
drag, startPoint x: 840, startPoint y: 252, endPoint x: 810, endPoint y: 336, distance: 88.8
click at [810, 336] on div "[PERSON_NAME]" at bounding box center [804, 337] width 76 height 19
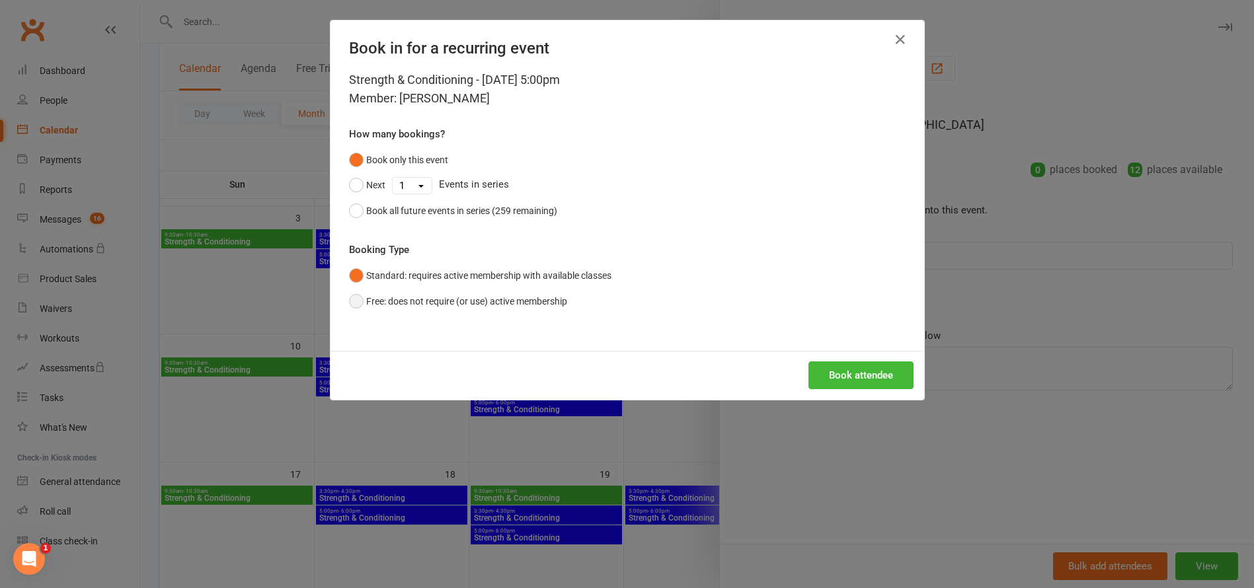
click at [352, 300] on button "Free: does not require (or use) active membership" at bounding box center [458, 301] width 218 height 25
click at [855, 378] on button "Book attendee" at bounding box center [860, 376] width 105 height 28
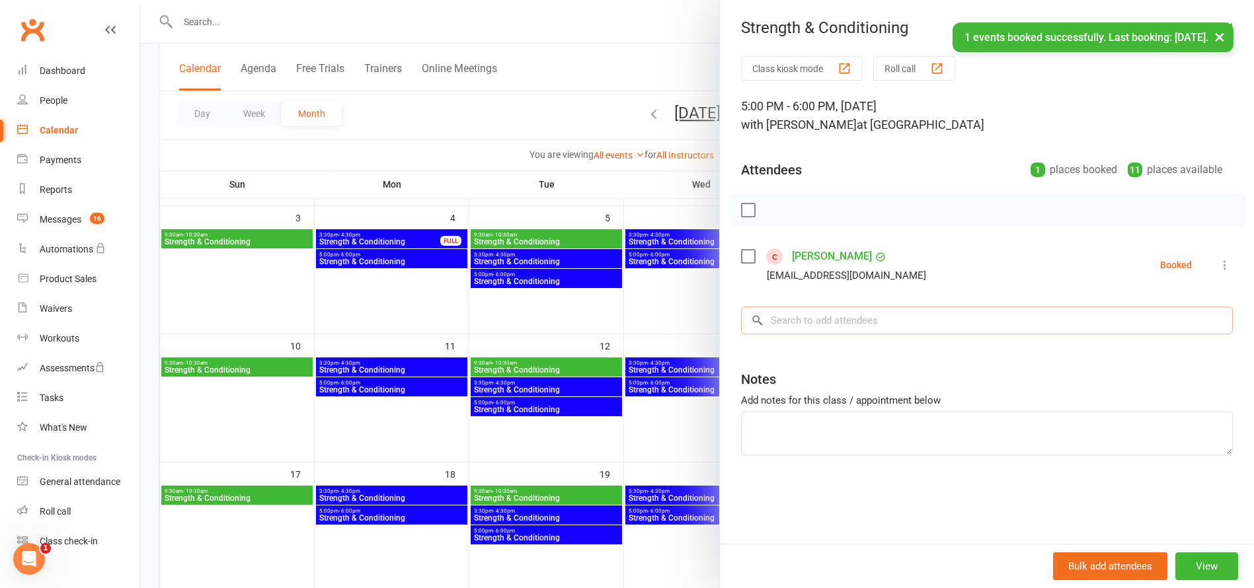
click at [841, 317] on input "search" at bounding box center [987, 321] width 492 height 28
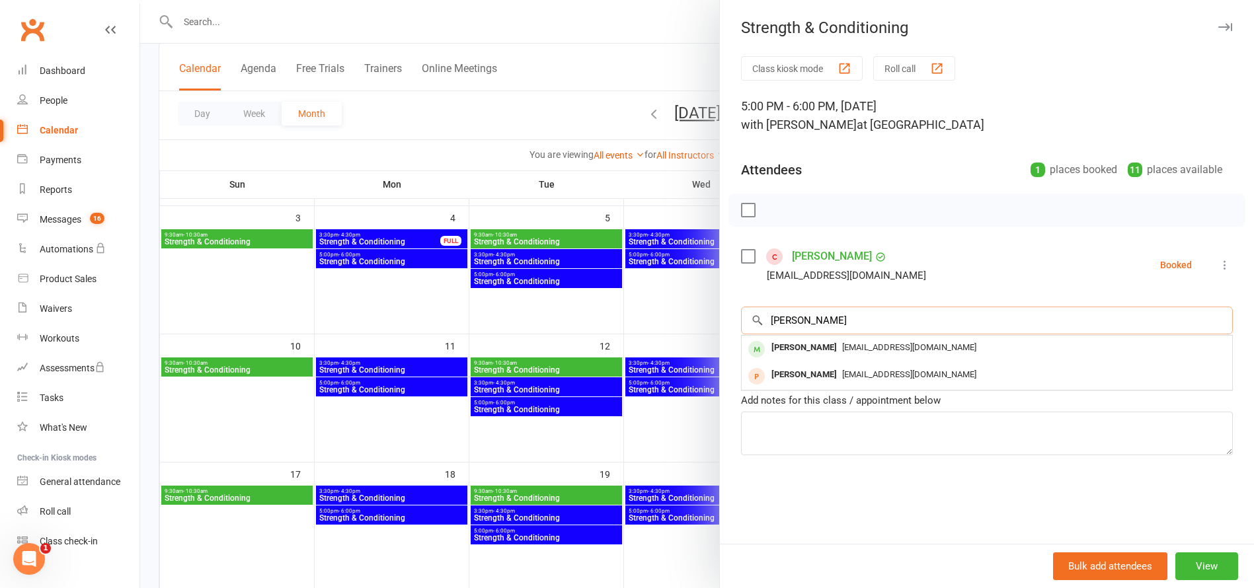
type input "[PERSON_NAME]"
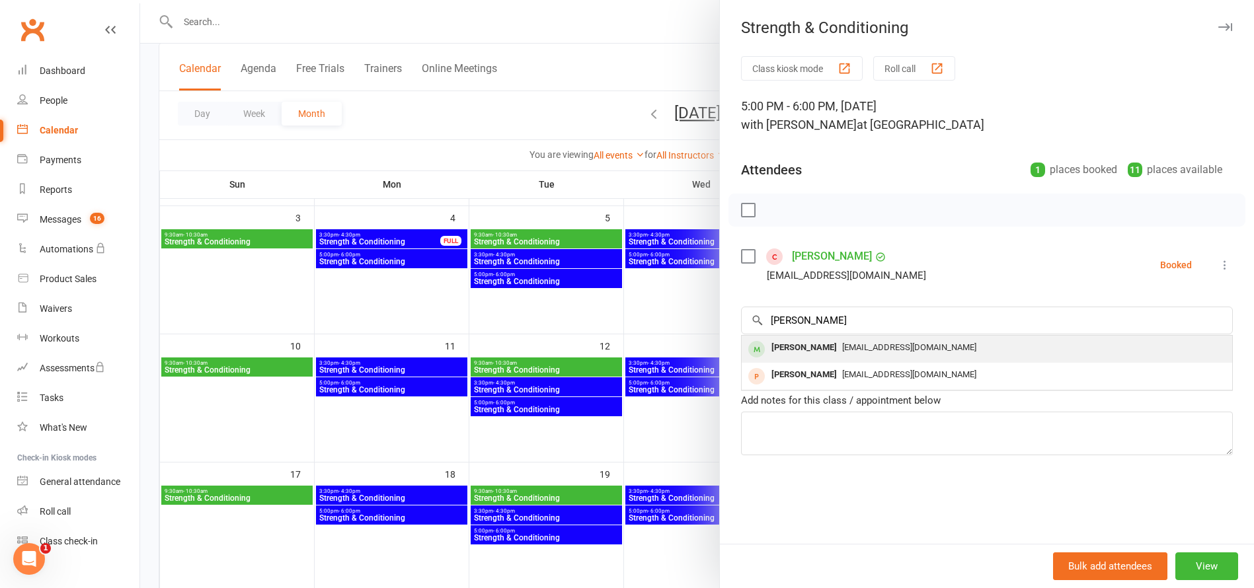
drag, startPoint x: 841, startPoint y: 317, endPoint x: 811, endPoint y: 350, distance: 44.5
click at [811, 350] on div "[PERSON_NAME]" at bounding box center [804, 347] width 76 height 19
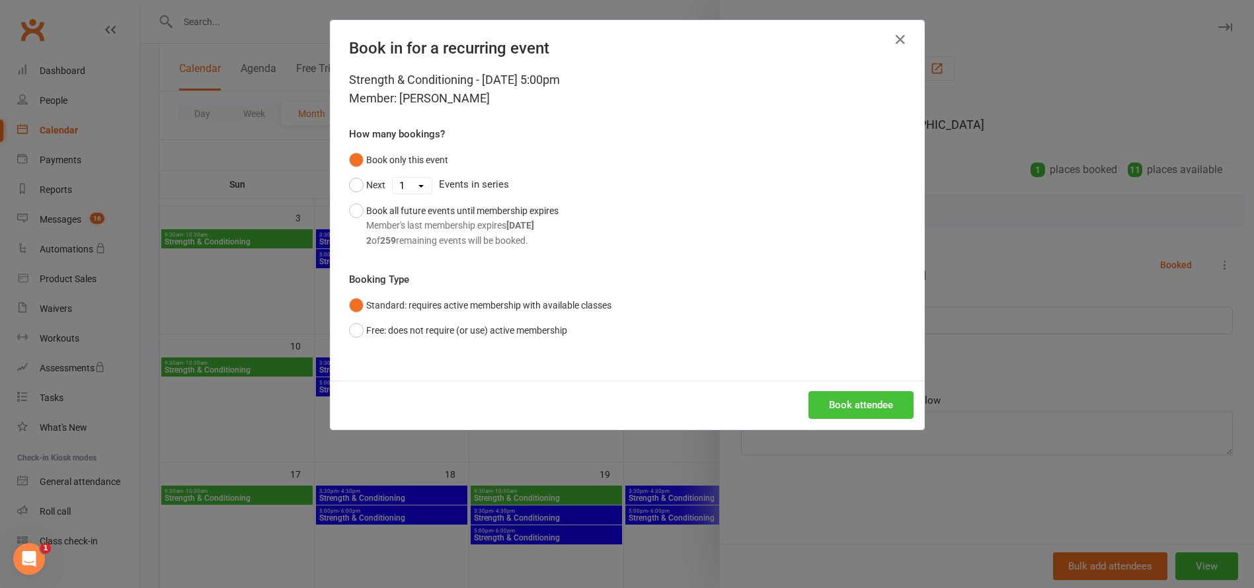
click at [865, 406] on button "Book attendee" at bounding box center [860, 405] width 105 height 28
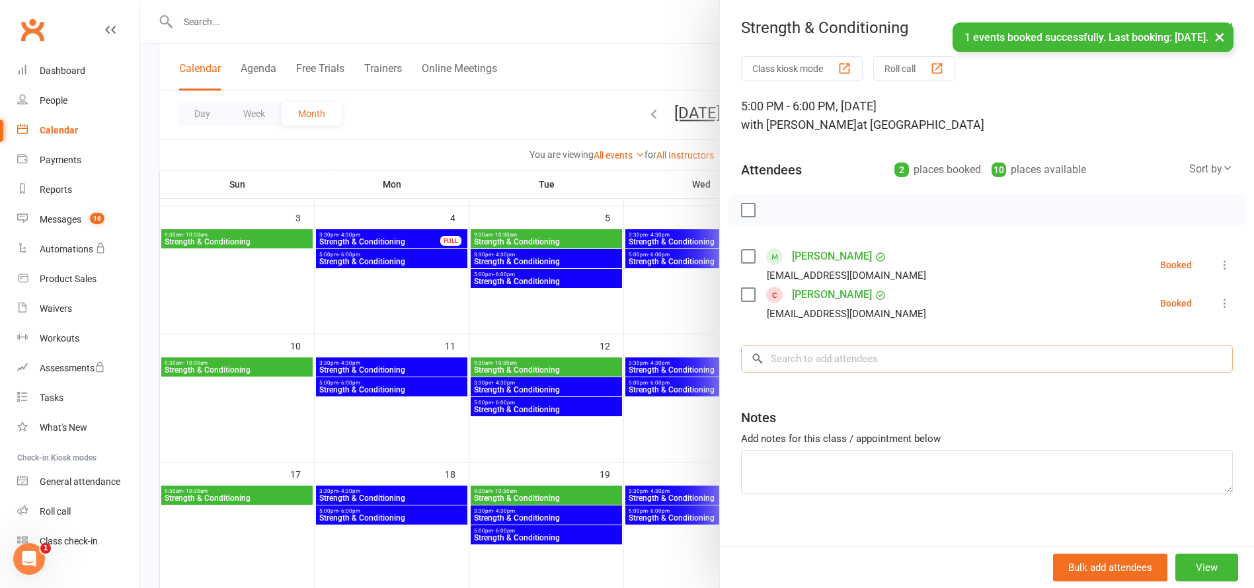
click at [846, 354] on input "search" at bounding box center [987, 359] width 492 height 28
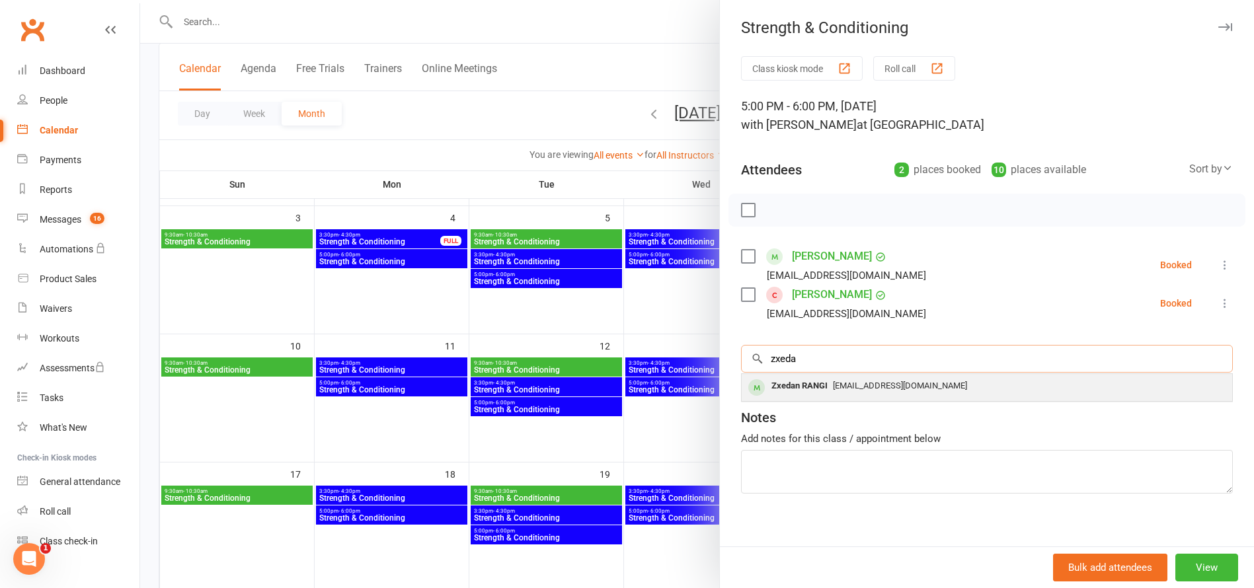
type input "zxeda"
click at [775, 383] on div "Zxedan RANGI" at bounding box center [799, 386] width 67 height 19
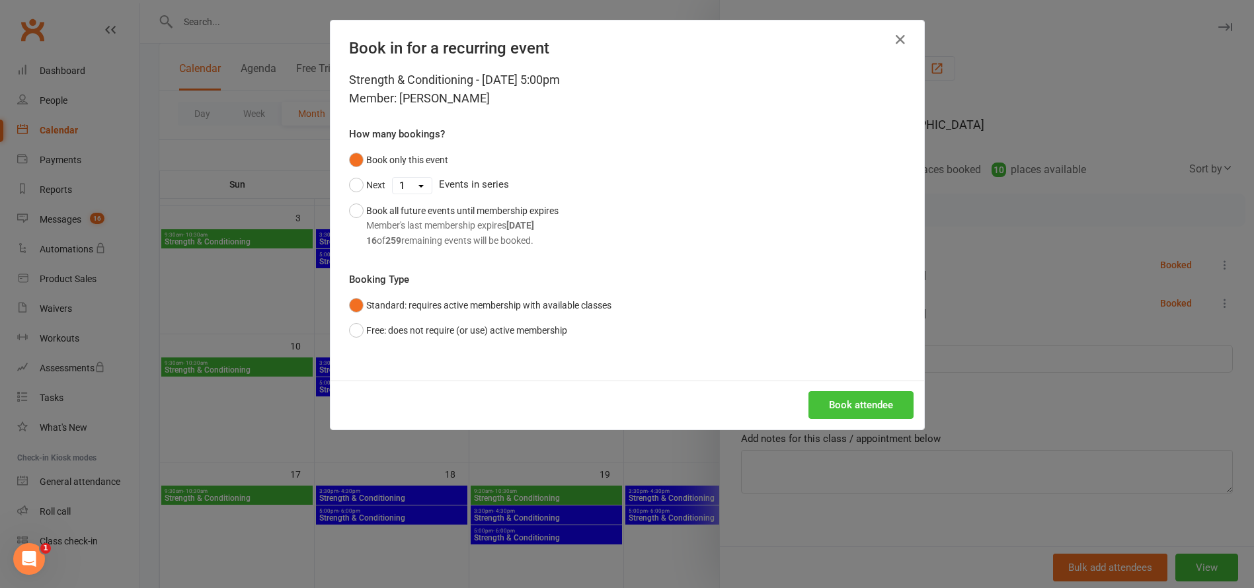
click at [875, 403] on button "Book attendee" at bounding box center [860, 405] width 105 height 28
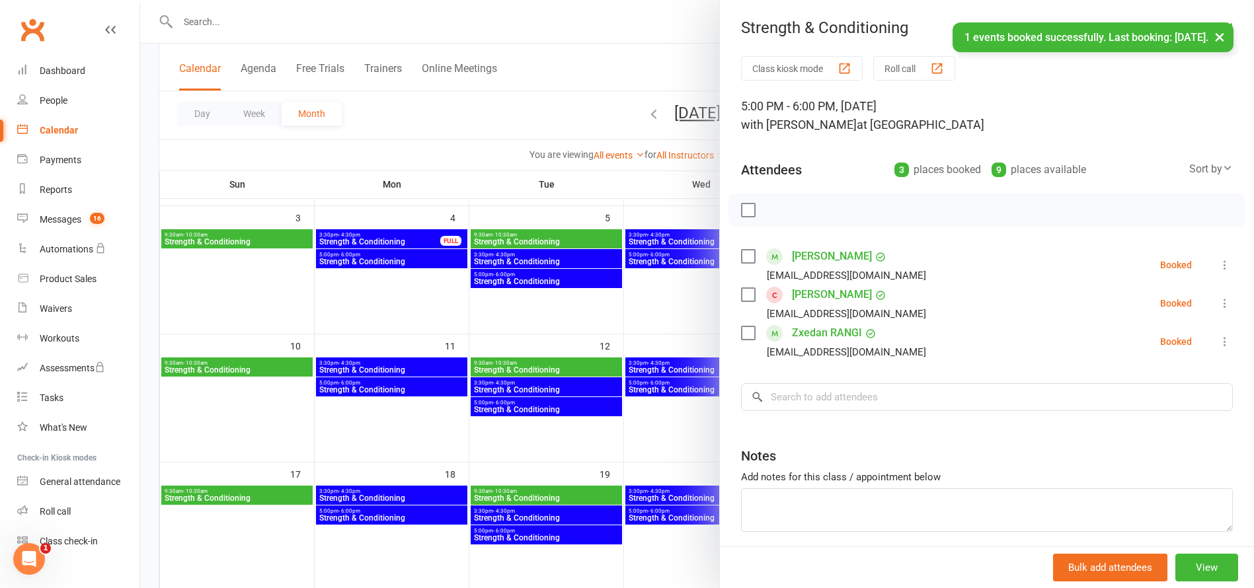
drag, startPoint x: 642, startPoint y: 326, endPoint x: 651, endPoint y: 325, distance: 9.3
click at [641, 326] on div at bounding box center [697, 294] width 1114 height 588
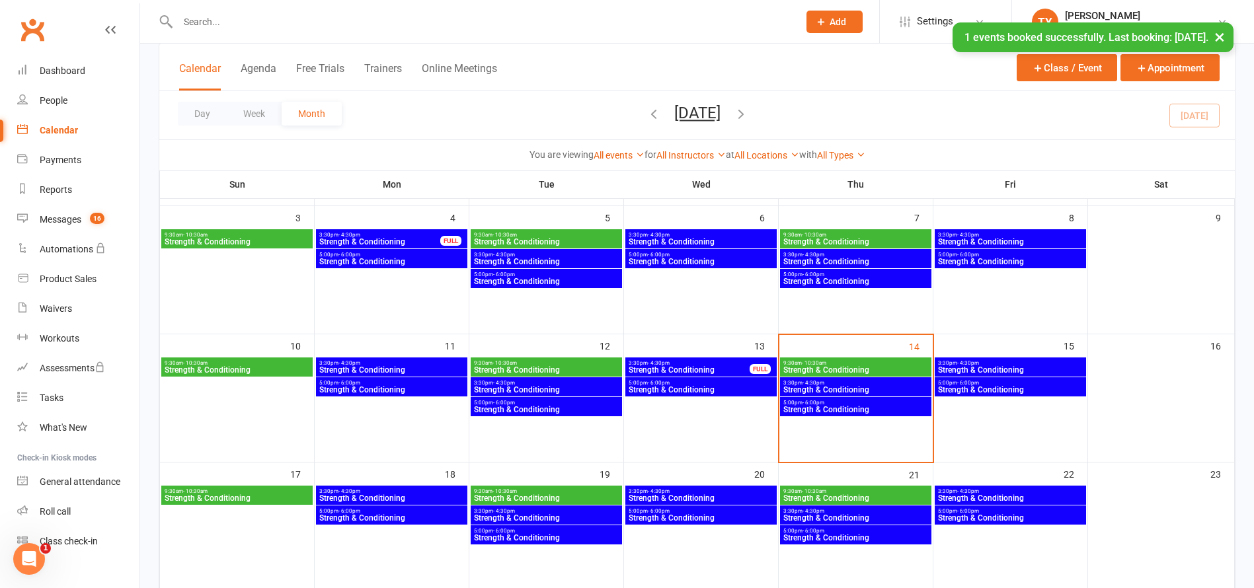
click at [845, 278] on span "Strength & Conditioning" at bounding box center [856, 282] width 146 height 8
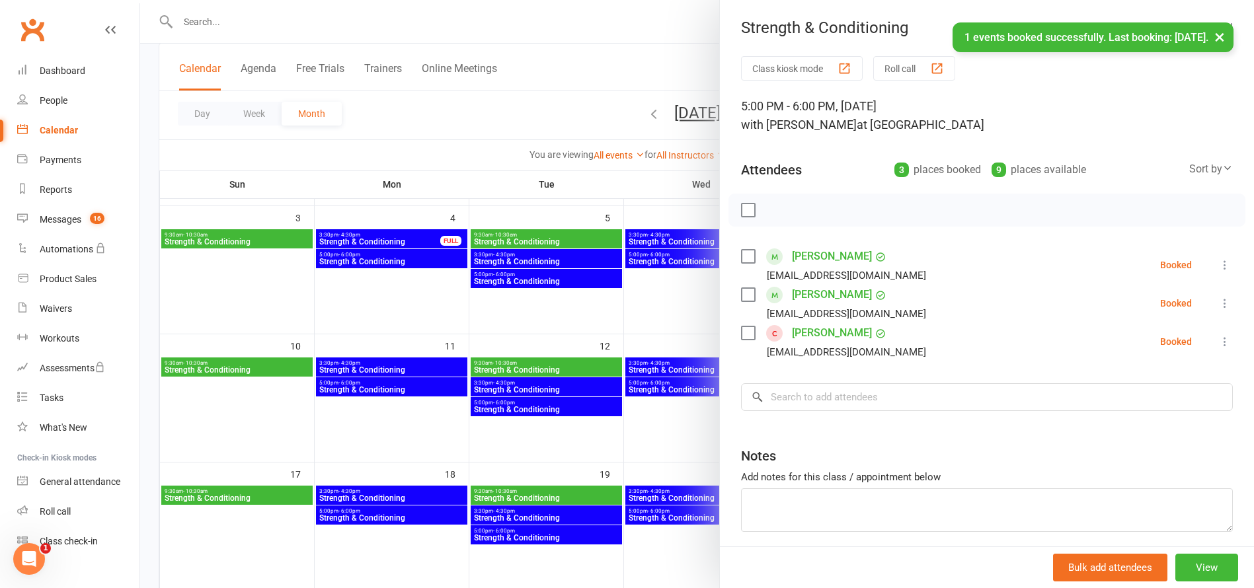
click at [648, 316] on div at bounding box center [697, 294] width 1114 height 588
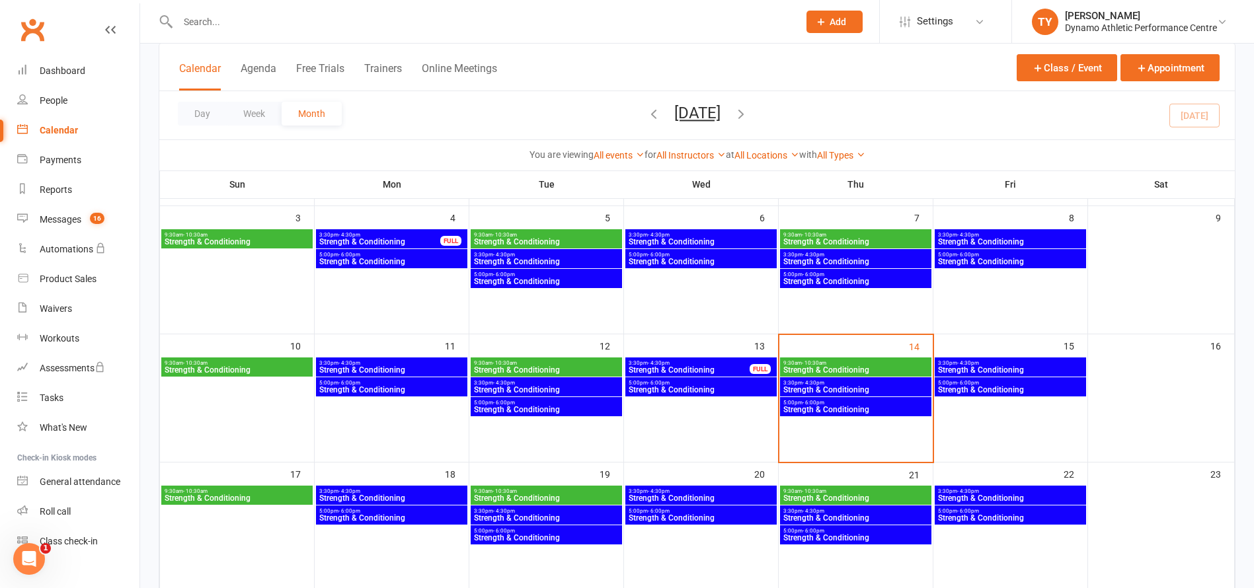
click at [835, 412] on span "Strength & Conditioning" at bounding box center [856, 410] width 146 height 8
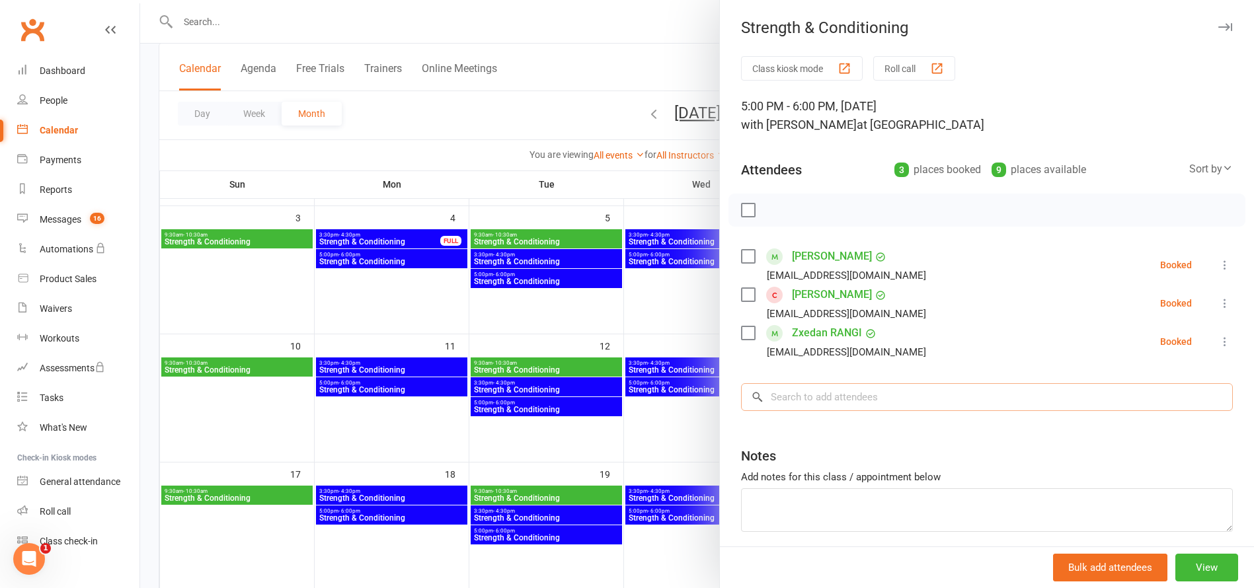
click at [826, 403] on input "search" at bounding box center [987, 397] width 492 height 28
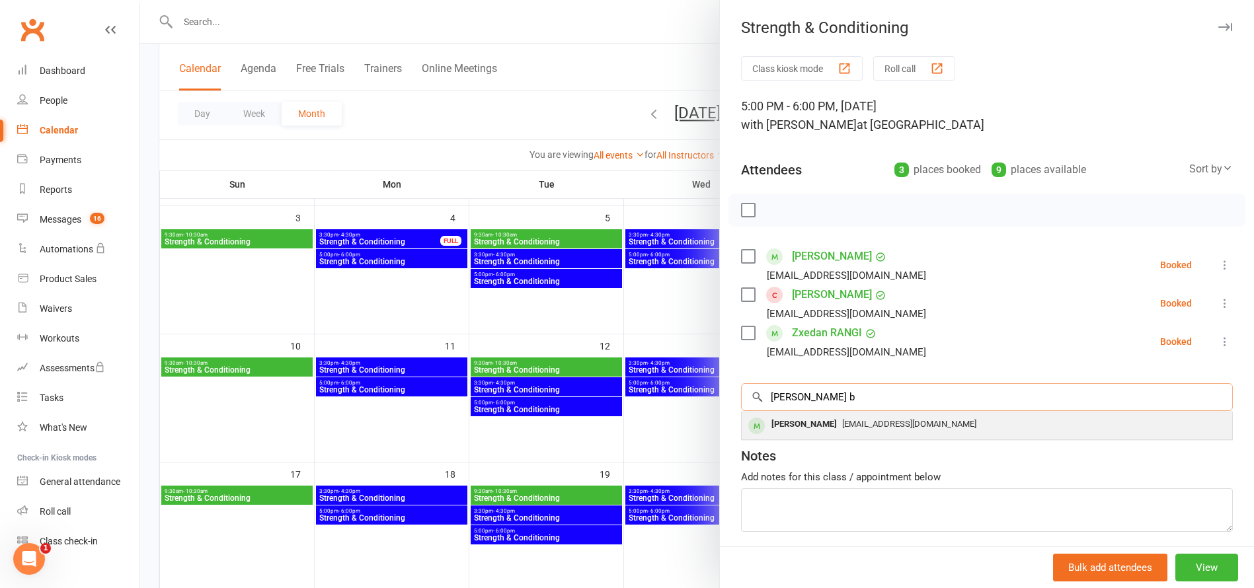
type input "[PERSON_NAME] b"
click at [789, 424] on div "[PERSON_NAME]" at bounding box center [804, 424] width 76 height 19
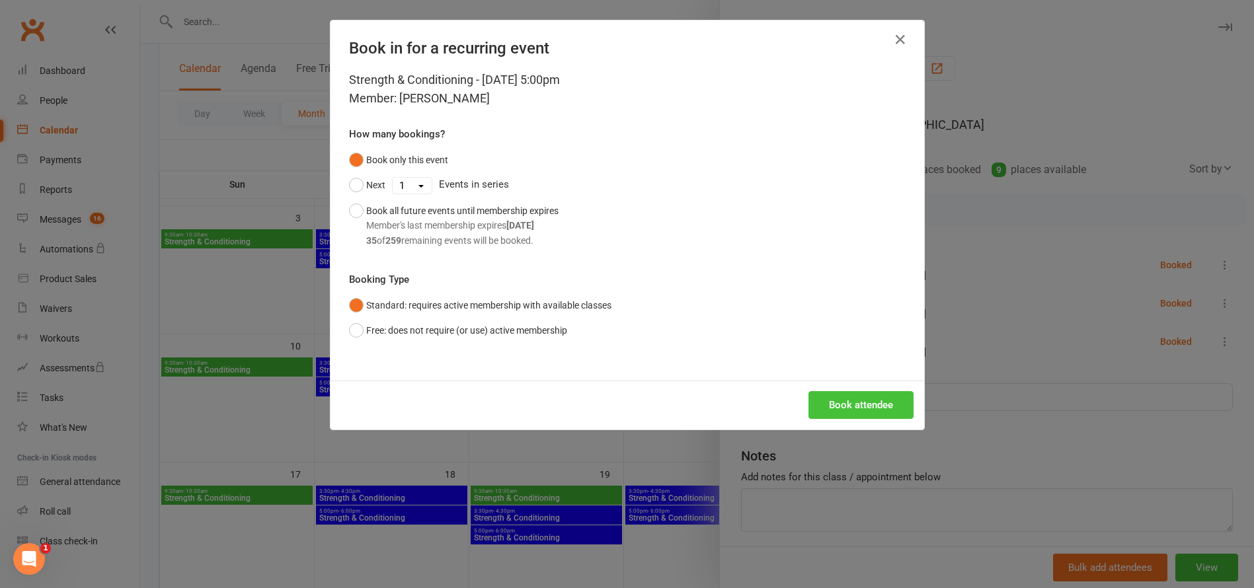
click at [869, 407] on button "Book attendee" at bounding box center [860, 405] width 105 height 28
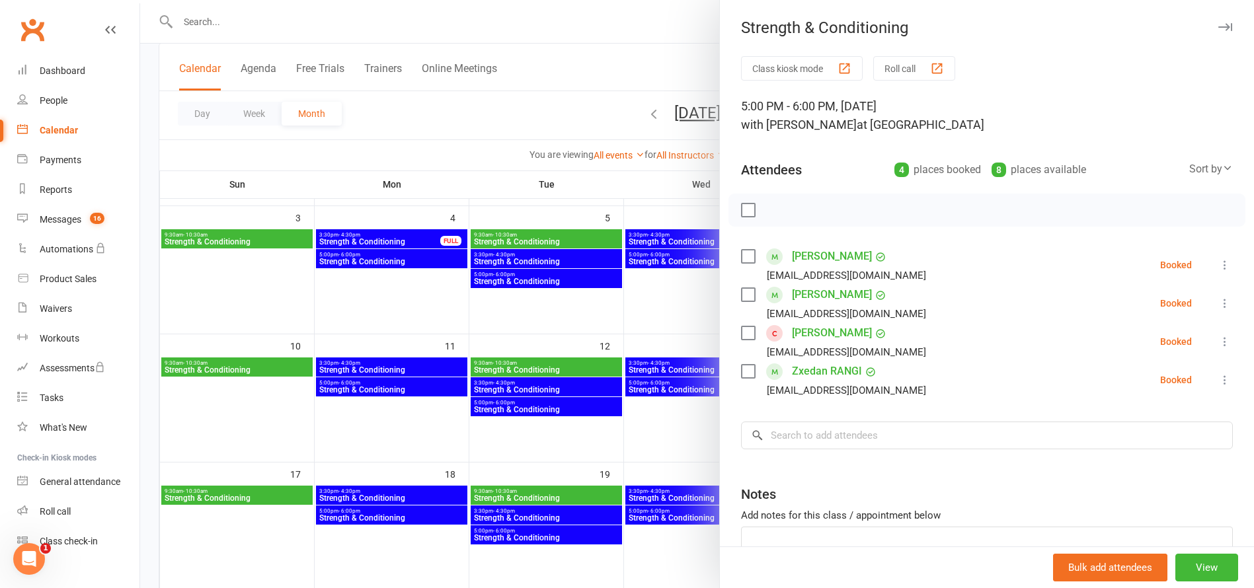
click at [700, 407] on div at bounding box center [697, 294] width 1114 height 588
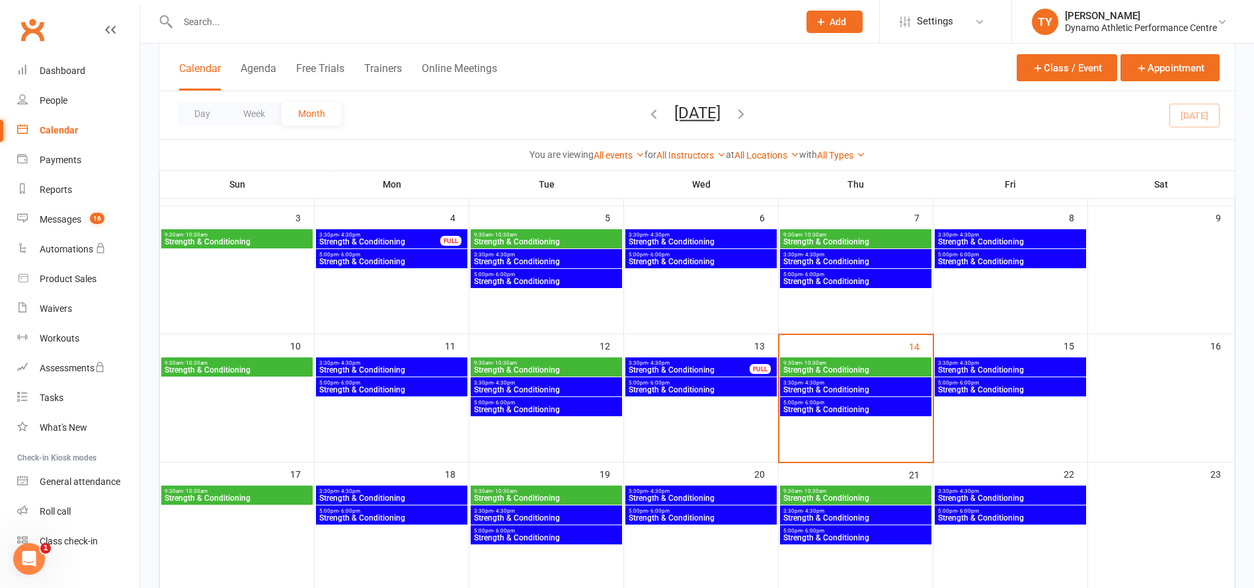
click at [844, 386] on span "Strength & Conditioning" at bounding box center [856, 390] width 146 height 8
